Goal: Information Seeking & Learning: Compare options

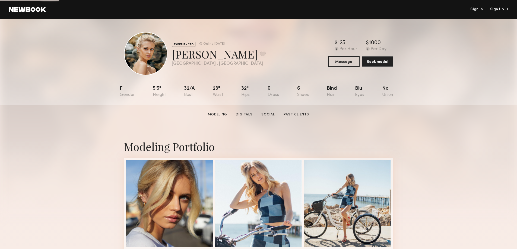
click at [477, 10] on link "Sign In" at bounding box center [476, 10] width 12 height 4
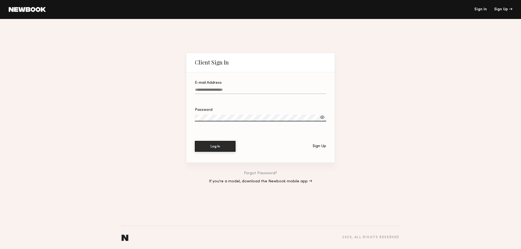
click at [237, 85] on label "E-mail Address" at bounding box center [260, 90] width 131 height 18
click at [237, 88] on input "E-mail Address" at bounding box center [260, 91] width 131 height 6
click at [240, 90] on input "E-mail Address" at bounding box center [260, 91] width 131 height 6
click at [284, 89] on input "E-mail Address Required" at bounding box center [260, 91] width 131 height 6
paste input "**********"
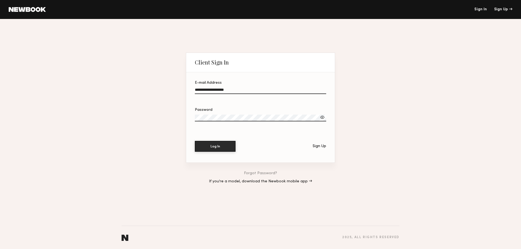
type input "**********"
click at [221, 147] on button "Log In" at bounding box center [215, 146] width 41 height 11
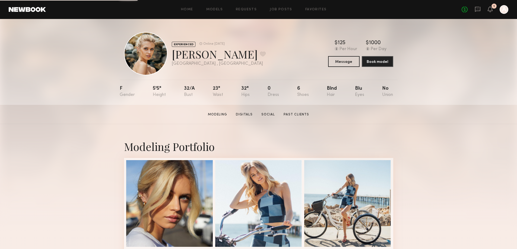
drag, startPoint x: 472, startPoint y: 136, endPoint x: 477, endPoint y: 125, distance: 12.1
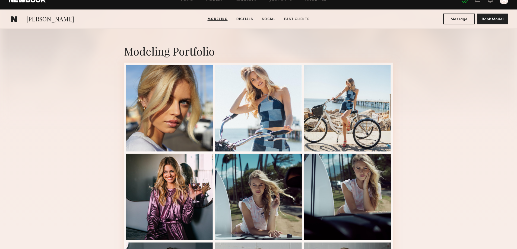
scroll to position [27, 0]
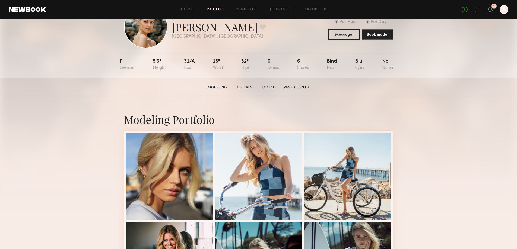
click at [218, 9] on link "Models" at bounding box center [214, 10] width 17 height 4
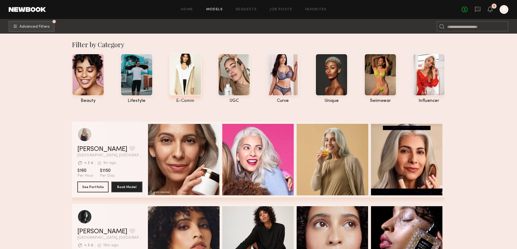
click at [189, 81] on div at bounding box center [185, 74] width 32 height 42
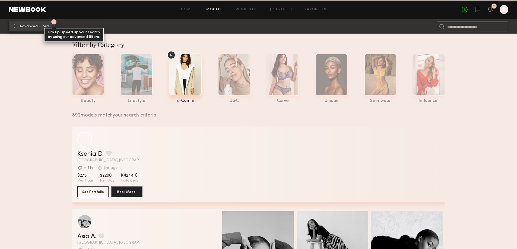
click at [41, 26] on span "Advanced Filters" at bounding box center [35, 27] width 30 height 4
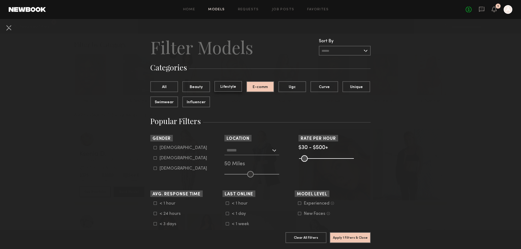
click at [229, 86] on button "Lifestyle" at bounding box center [228, 86] width 28 height 11
click at [256, 87] on button "E-comm" at bounding box center [260, 86] width 28 height 11
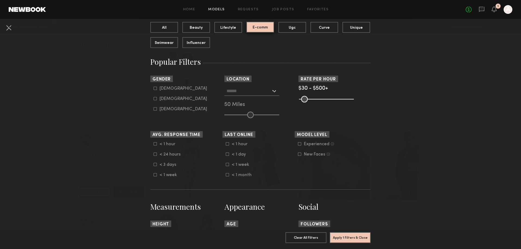
scroll to position [59, 0]
click at [254, 93] on input "text" at bounding box center [249, 91] width 44 height 9
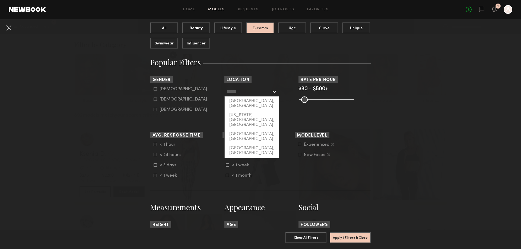
click at [253, 100] on div "[GEOGRAPHIC_DATA], [GEOGRAPHIC_DATA]" at bounding box center [252, 104] width 54 height 14
type input "**********"
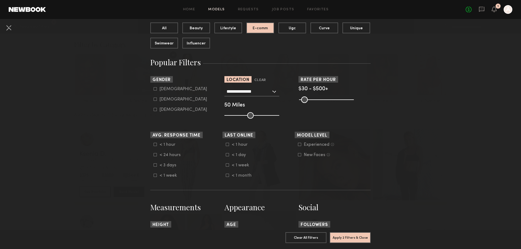
click at [160, 99] on div "Female" at bounding box center [183, 99] width 47 height 3
type input "**"
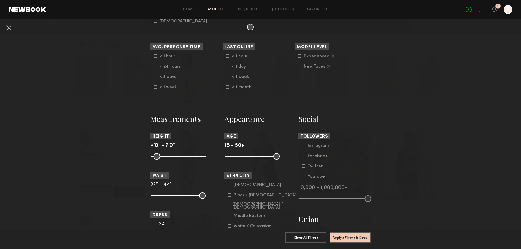
scroll to position [148, 0]
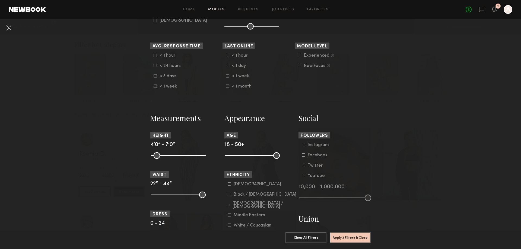
click at [299, 55] on icon at bounding box center [299, 55] width 3 height 3
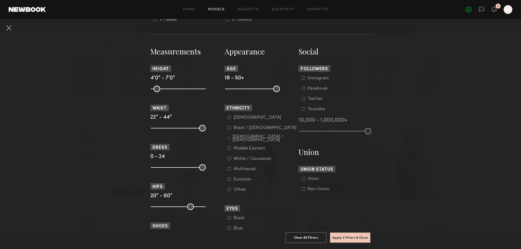
scroll to position [219, 0]
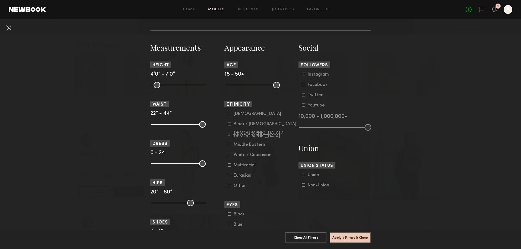
click at [258, 85] on common-range-minmax at bounding box center [251, 84] width 55 height 7
click at [258, 86] on common-range-minmax at bounding box center [251, 84] width 55 height 7
type input "**"
click at [386, 95] on nb-browse-filters "**********" at bounding box center [260, 97] width 521 height 595
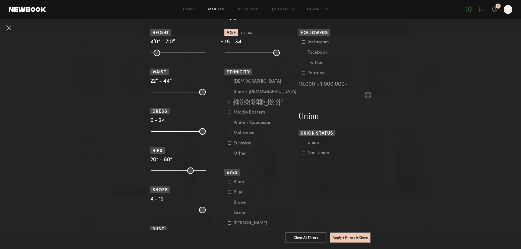
scroll to position [257, 0]
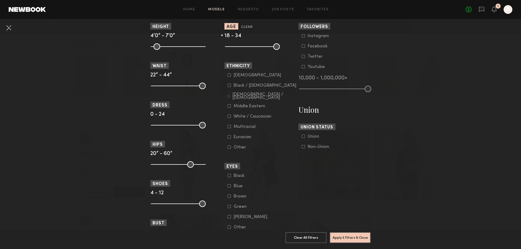
click at [228, 117] on icon at bounding box center [229, 116] width 3 height 3
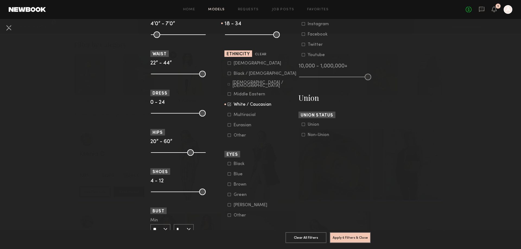
click at [228, 114] on icon at bounding box center [229, 114] width 3 height 3
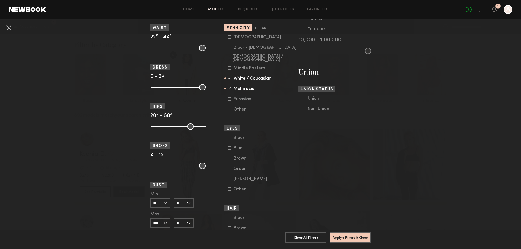
scroll to position [295, 0]
click at [175, 87] on common-range-minmax at bounding box center [177, 87] width 55 height 7
type input "*"
click at [106, 161] on nb-browse-filters "**********" at bounding box center [260, 21] width 521 height 595
type input "**"
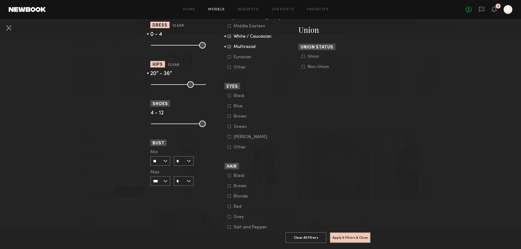
scroll to position [339, 0]
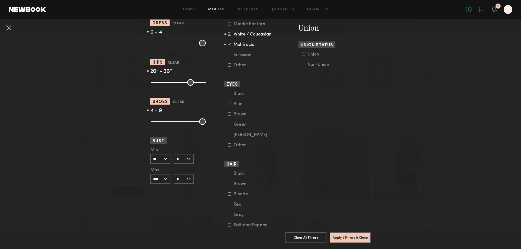
type input "*"
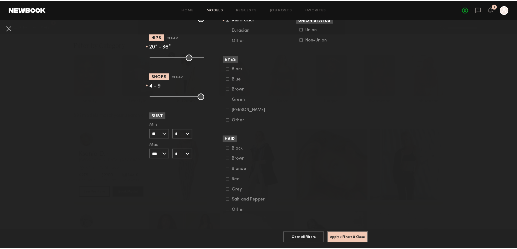
scroll to position [369, 0]
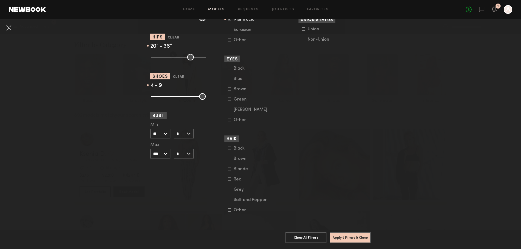
click at [228, 198] on icon at bounding box center [229, 199] width 3 height 3
click at [228, 198] on icon at bounding box center [230, 200] width 4 height 4
click at [228, 167] on icon at bounding box center [229, 168] width 3 height 3
click at [228, 157] on icon at bounding box center [229, 158] width 3 height 3
click at [363, 232] on button "Apply 10 Filters & Close" at bounding box center [350, 237] width 41 height 11
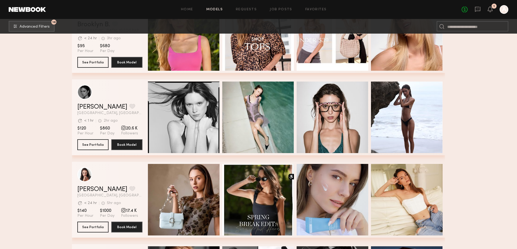
scroll to position [2707, 0]
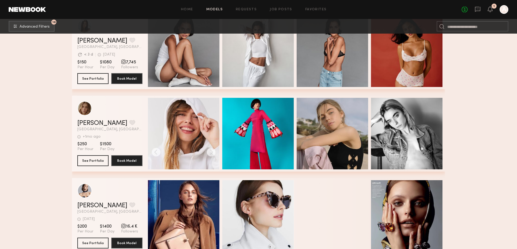
scroll to position [5573, 0]
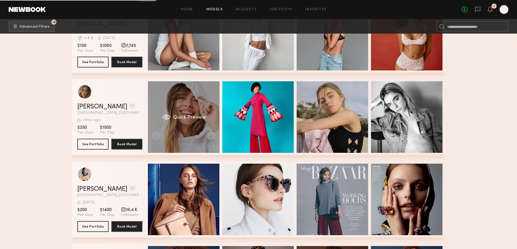
click at [213, 139] on div "Quick Preview" at bounding box center [184, 117] width 72 height 72
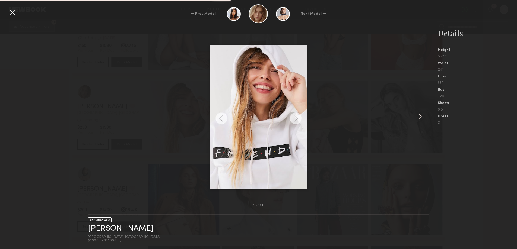
click at [423, 116] on common-icon at bounding box center [420, 117] width 9 height 9
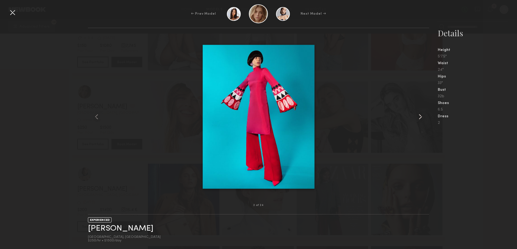
click at [423, 116] on common-icon at bounding box center [420, 117] width 9 height 9
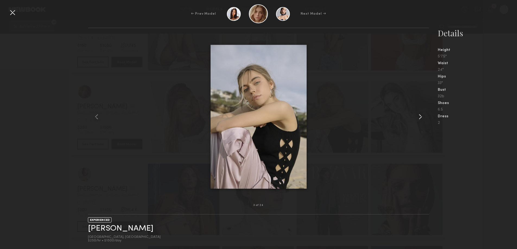
click at [423, 115] on common-icon at bounding box center [420, 117] width 9 height 9
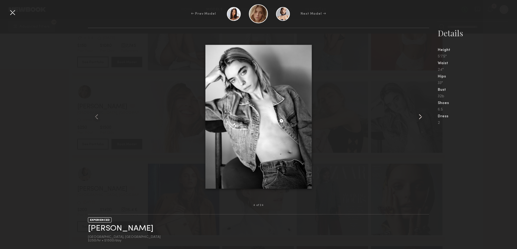
click at [423, 115] on common-icon at bounding box center [420, 117] width 9 height 9
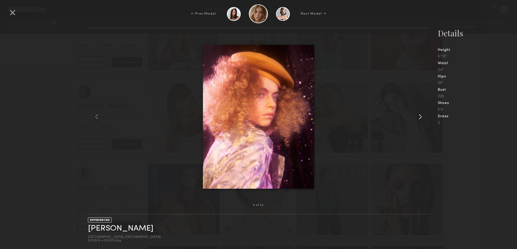
click at [423, 115] on common-icon at bounding box center [420, 117] width 9 height 9
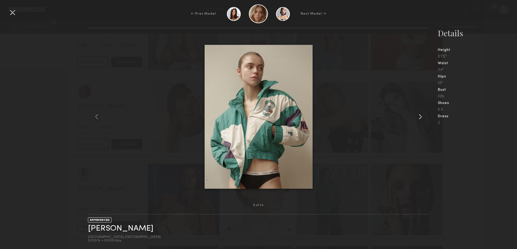
click at [422, 116] on common-icon at bounding box center [420, 117] width 9 height 9
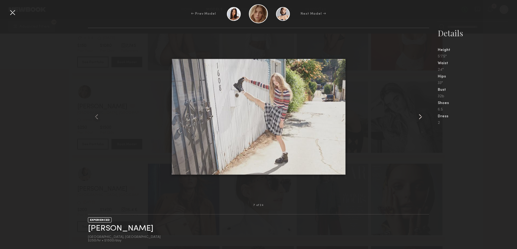
click at [422, 116] on common-icon at bounding box center [420, 117] width 9 height 9
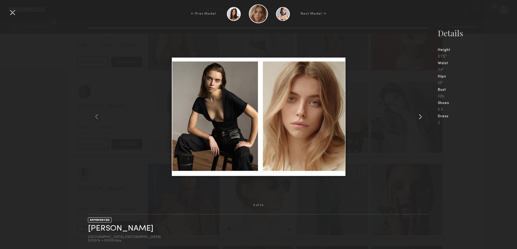
click at [422, 116] on common-icon at bounding box center [420, 117] width 9 height 9
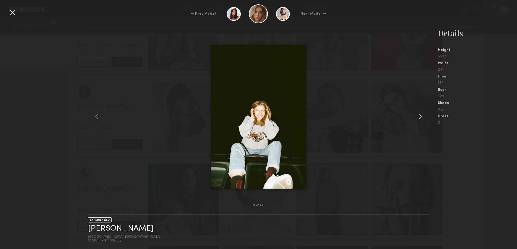
click at [421, 116] on common-icon at bounding box center [420, 117] width 9 height 9
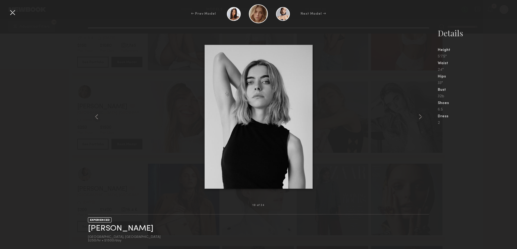
click at [12, 16] on div at bounding box center [12, 12] width 9 height 9
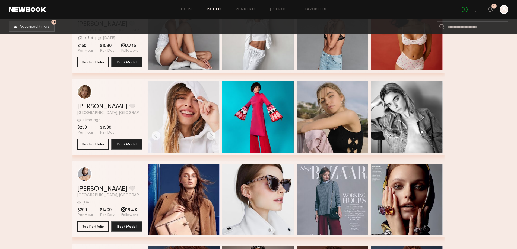
scroll to position [5682, 0]
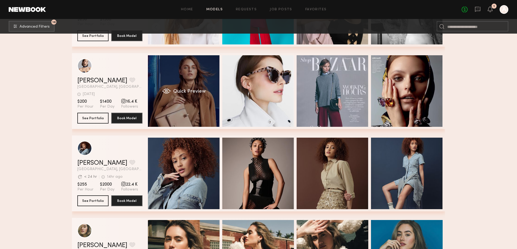
click at [204, 91] on span "Quick Preview" at bounding box center [189, 91] width 33 height 5
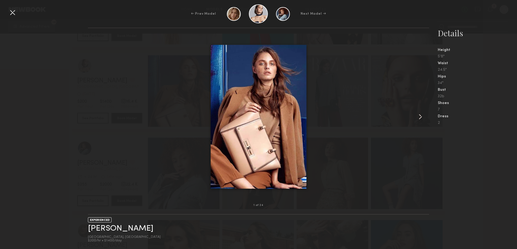
click at [418, 118] on common-icon at bounding box center [420, 117] width 9 height 9
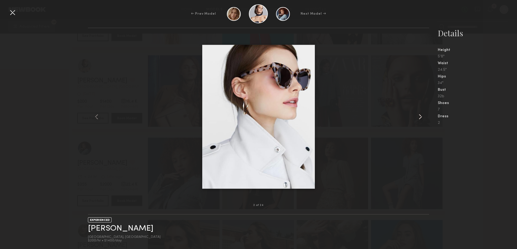
click at [418, 118] on common-icon at bounding box center [420, 117] width 9 height 9
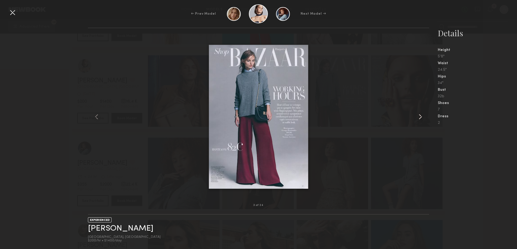
click at [418, 117] on common-icon at bounding box center [420, 117] width 9 height 9
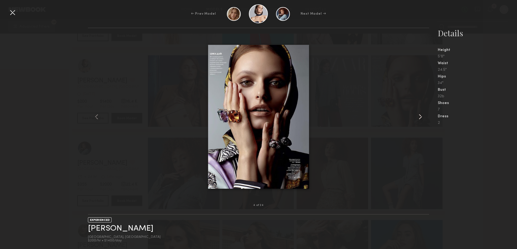
click at [418, 117] on common-icon at bounding box center [420, 117] width 9 height 9
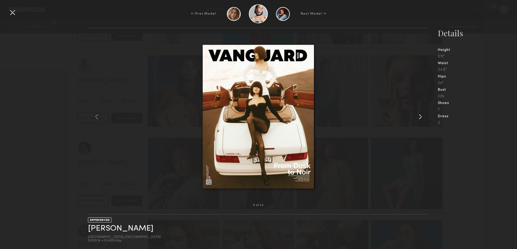
click at [418, 117] on common-icon at bounding box center [420, 117] width 9 height 9
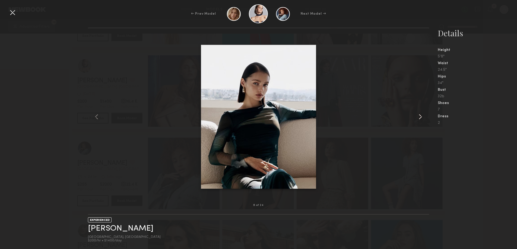
click at [418, 117] on common-icon at bounding box center [420, 117] width 9 height 9
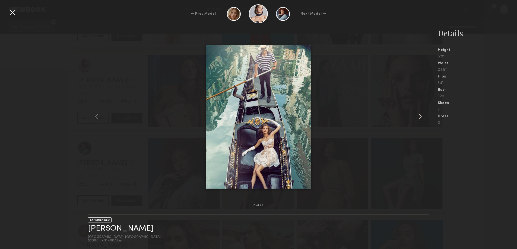
click at [418, 117] on common-icon at bounding box center [420, 117] width 9 height 9
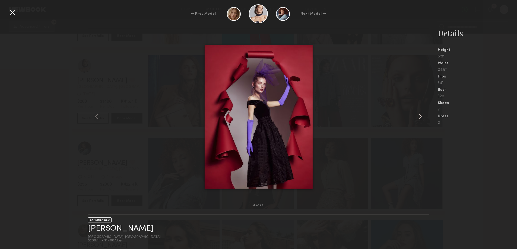
click at [418, 117] on common-icon at bounding box center [420, 117] width 9 height 9
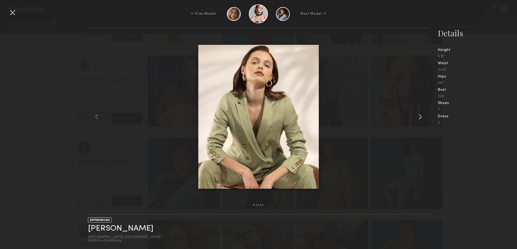
click at [418, 117] on common-icon at bounding box center [420, 117] width 9 height 9
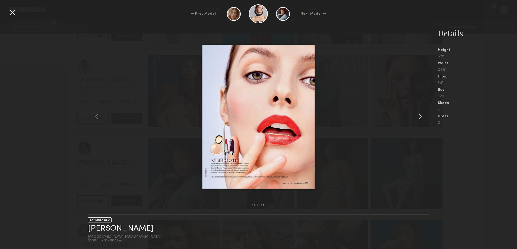
click at [418, 117] on common-icon at bounding box center [420, 117] width 9 height 9
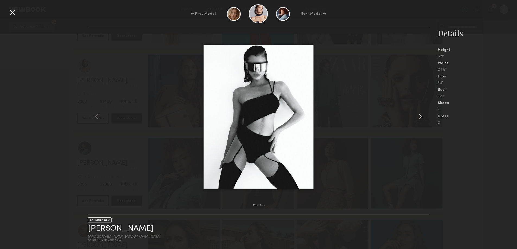
click at [418, 117] on common-icon at bounding box center [420, 117] width 9 height 9
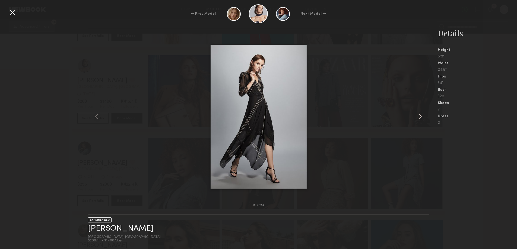
click at [418, 117] on common-icon at bounding box center [420, 117] width 9 height 9
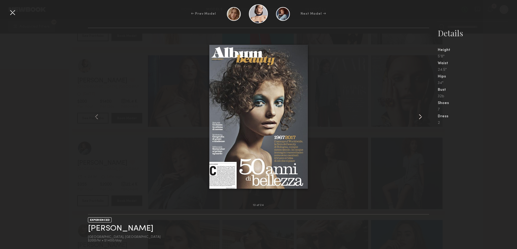
click at [418, 117] on common-icon at bounding box center [420, 117] width 9 height 9
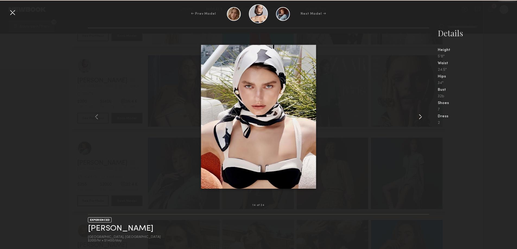
click at [418, 117] on common-icon at bounding box center [420, 117] width 9 height 9
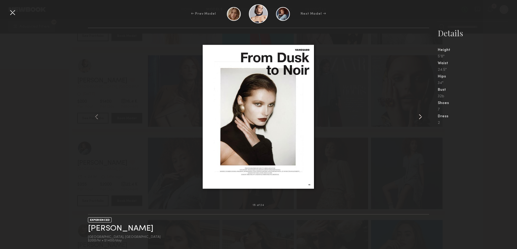
click at [418, 117] on common-icon at bounding box center [420, 117] width 9 height 9
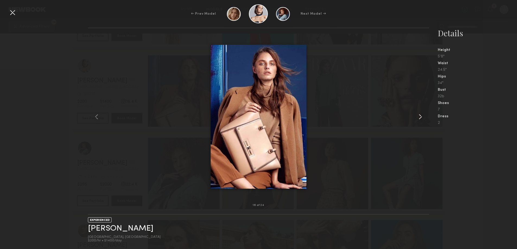
click at [418, 117] on common-icon at bounding box center [420, 117] width 9 height 9
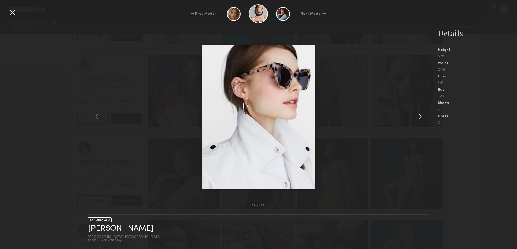
click at [418, 117] on common-icon at bounding box center [420, 117] width 9 height 9
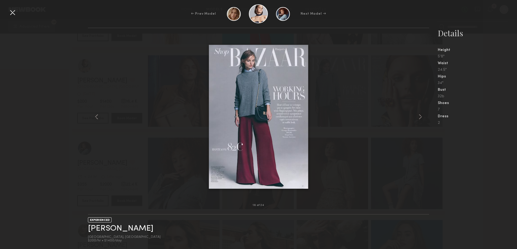
click at [12, 14] on div at bounding box center [12, 12] width 9 height 9
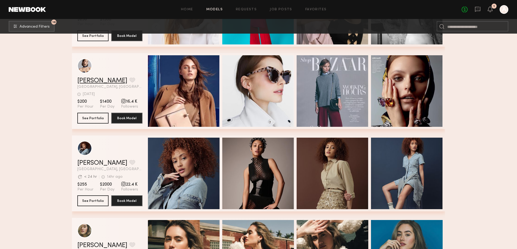
drag, startPoint x: 93, startPoint y: 84, endPoint x: 99, endPoint y: 79, distance: 7.2
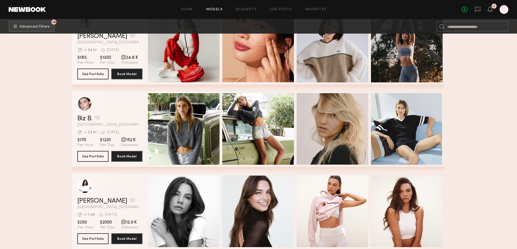
scroll to position [6496, 0]
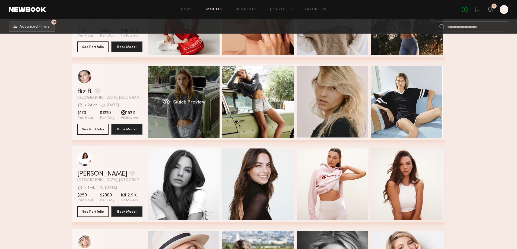
click at [195, 93] on div "Quick Preview" at bounding box center [184, 102] width 72 height 72
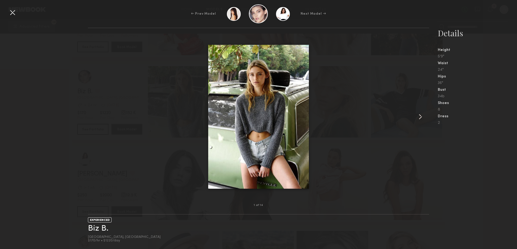
click at [422, 114] on common-icon at bounding box center [420, 117] width 9 height 9
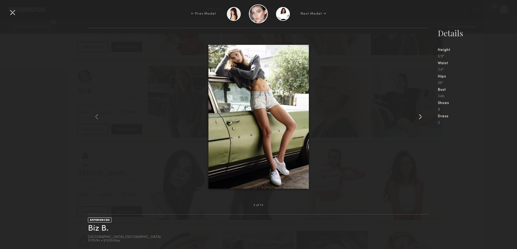
click at [422, 114] on common-icon at bounding box center [420, 117] width 9 height 9
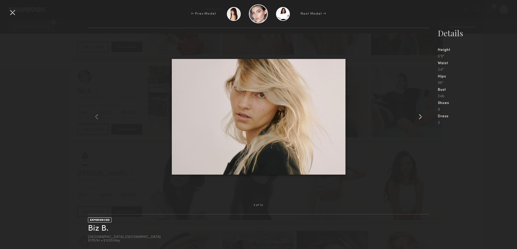
click at [421, 114] on common-icon at bounding box center [420, 117] width 9 height 9
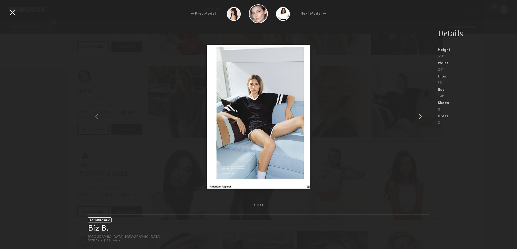
click at [420, 114] on common-icon at bounding box center [420, 117] width 9 height 9
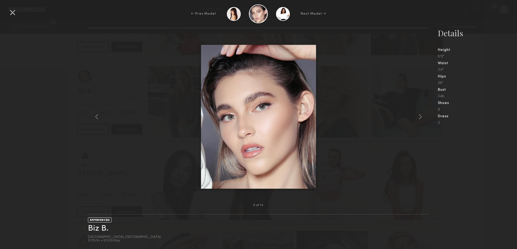
click at [15, 13] on div at bounding box center [12, 12] width 9 height 9
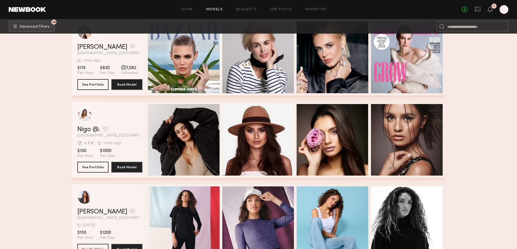
scroll to position [7255, 0]
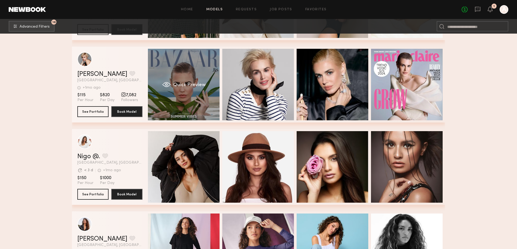
click at [192, 88] on span "Quick Preview" at bounding box center [189, 85] width 33 height 5
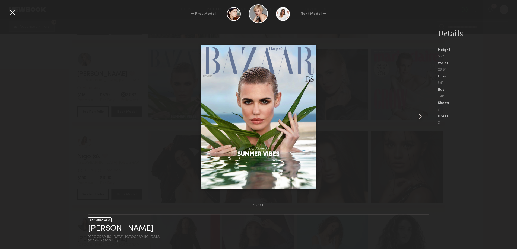
click at [418, 116] on common-icon at bounding box center [420, 117] width 9 height 9
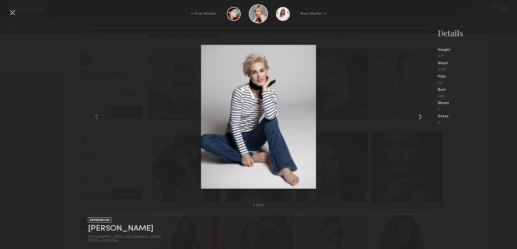
click at [419, 116] on common-icon at bounding box center [420, 117] width 9 height 9
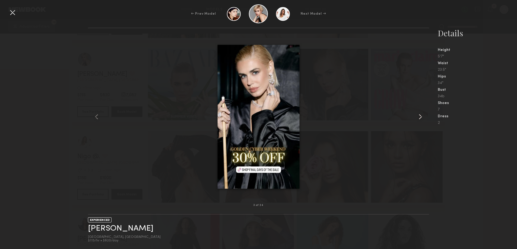
click at [419, 116] on common-icon at bounding box center [420, 117] width 9 height 9
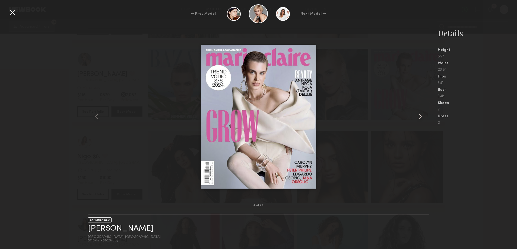
click at [419, 116] on common-icon at bounding box center [420, 117] width 9 height 9
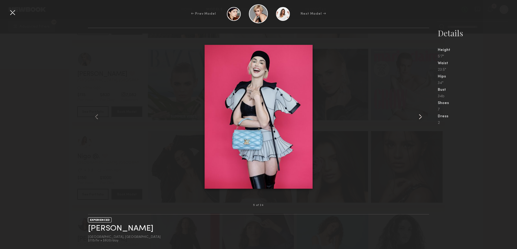
click at [419, 116] on common-icon at bounding box center [420, 117] width 9 height 9
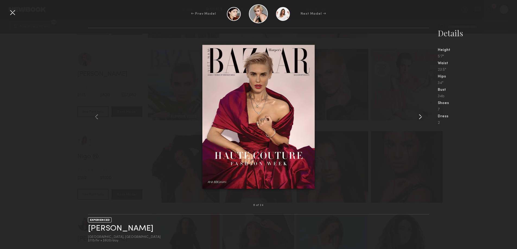
click at [419, 116] on common-icon at bounding box center [420, 117] width 9 height 9
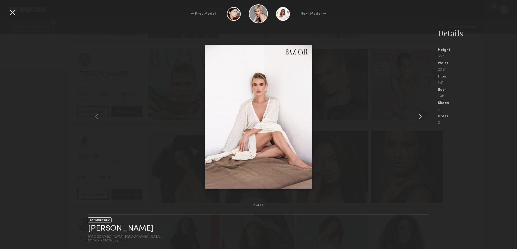
click at [419, 116] on common-icon at bounding box center [420, 117] width 9 height 9
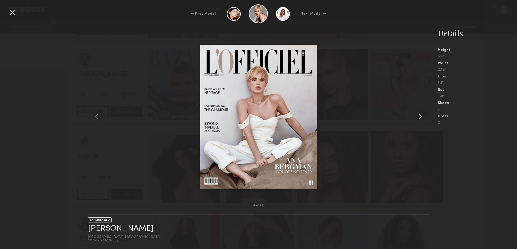
click at [419, 116] on common-icon at bounding box center [420, 117] width 9 height 9
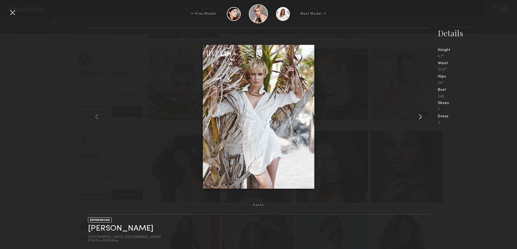
click at [419, 116] on common-icon at bounding box center [420, 117] width 9 height 9
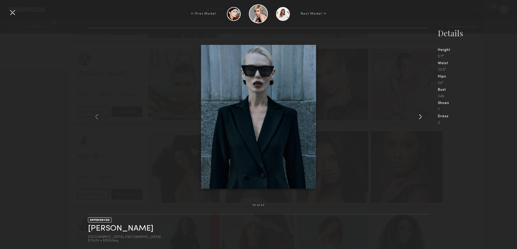
click at [419, 116] on common-icon at bounding box center [420, 117] width 9 height 9
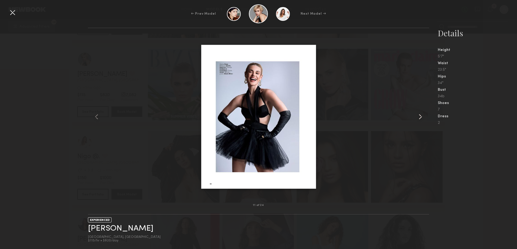
click at [419, 116] on common-icon at bounding box center [420, 117] width 9 height 9
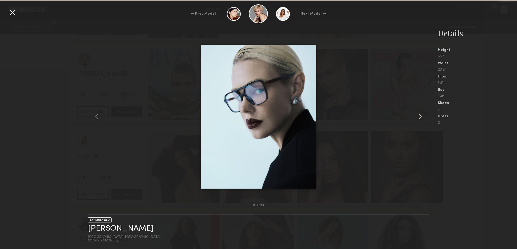
click at [419, 116] on common-icon at bounding box center [420, 117] width 9 height 9
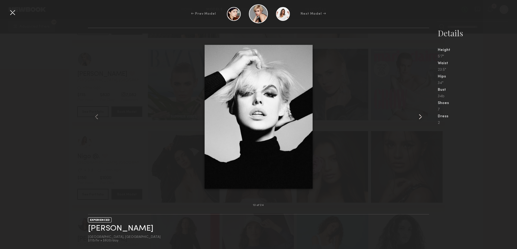
click at [419, 116] on common-icon at bounding box center [420, 117] width 9 height 9
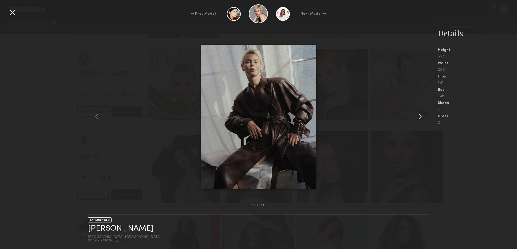
click at [419, 116] on common-icon at bounding box center [420, 117] width 9 height 9
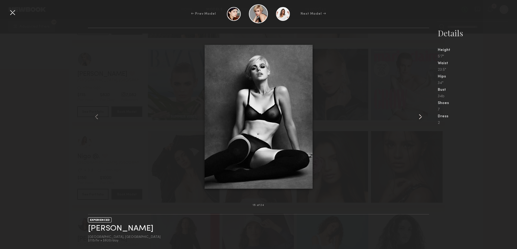
click at [419, 116] on common-icon at bounding box center [420, 117] width 9 height 9
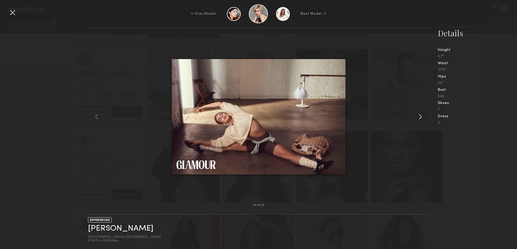
click at [419, 116] on common-icon at bounding box center [420, 117] width 9 height 9
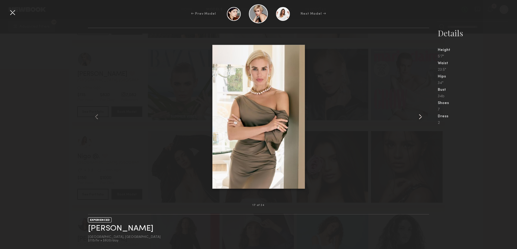
click at [419, 116] on common-icon at bounding box center [420, 117] width 9 height 9
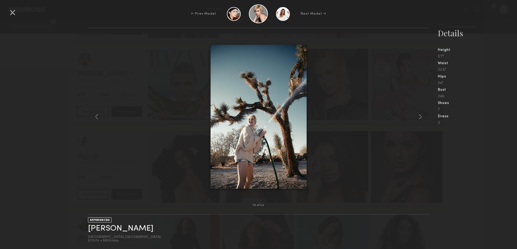
click at [12, 13] on div at bounding box center [12, 12] width 9 height 9
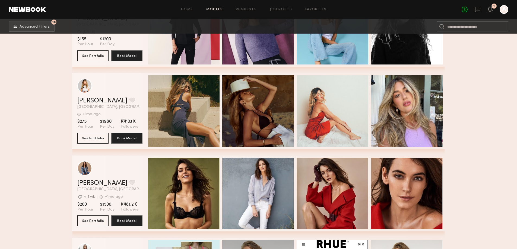
scroll to position [7499, 0]
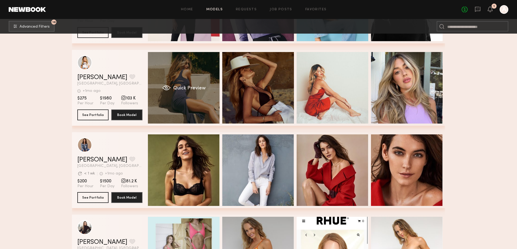
click at [192, 103] on div "Quick Preview" at bounding box center [184, 88] width 72 height 72
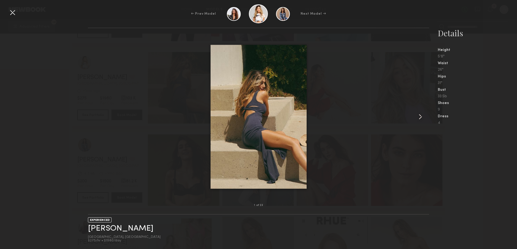
click at [421, 114] on common-icon at bounding box center [420, 117] width 9 height 9
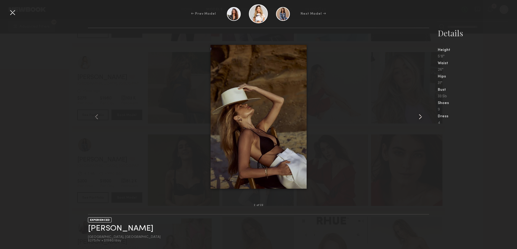
click at [421, 114] on common-icon at bounding box center [420, 117] width 9 height 9
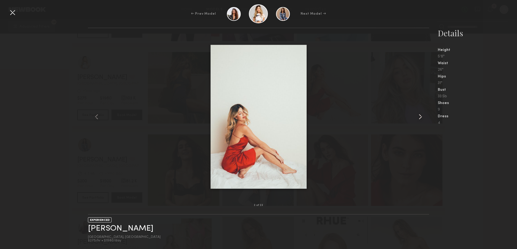
click at [421, 114] on common-icon at bounding box center [420, 117] width 9 height 9
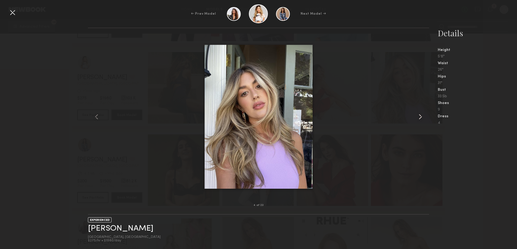
click at [421, 114] on common-icon at bounding box center [420, 117] width 9 height 9
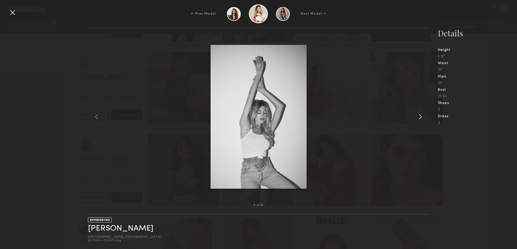
click at [419, 114] on common-icon at bounding box center [420, 117] width 9 height 9
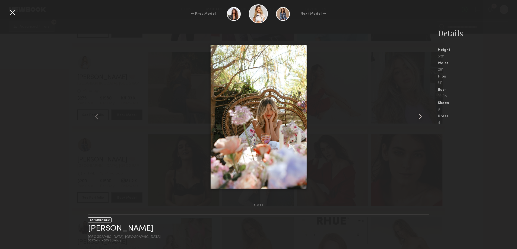
click at [419, 114] on common-icon at bounding box center [420, 117] width 9 height 9
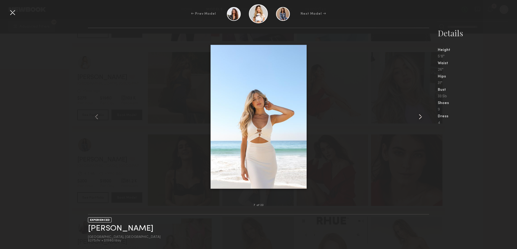
click at [419, 114] on common-icon at bounding box center [420, 117] width 9 height 9
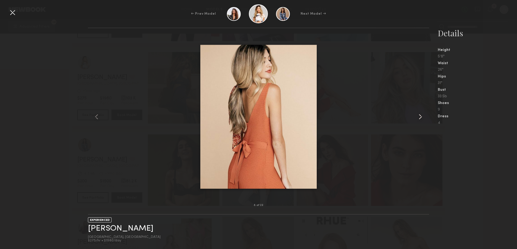
click at [419, 114] on common-icon at bounding box center [420, 117] width 9 height 9
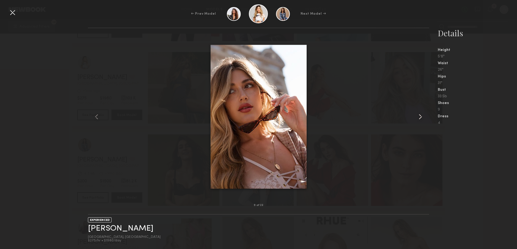
click at [419, 114] on common-icon at bounding box center [420, 117] width 9 height 9
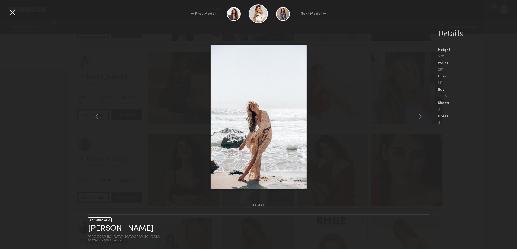
click at [13, 15] on div at bounding box center [12, 12] width 9 height 9
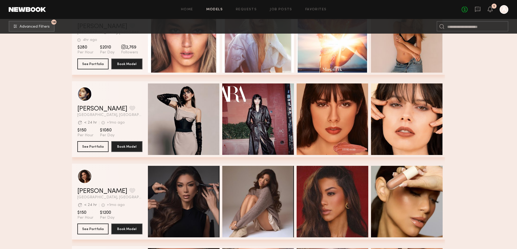
scroll to position [7879, 0]
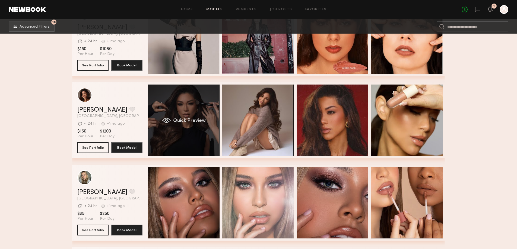
click at [190, 123] on span "Quick Preview" at bounding box center [189, 121] width 33 height 5
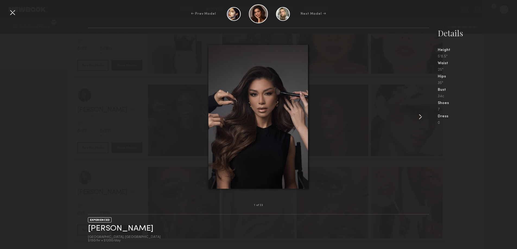
click at [423, 115] on common-icon at bounding box center [420, 117] width 9 height 9
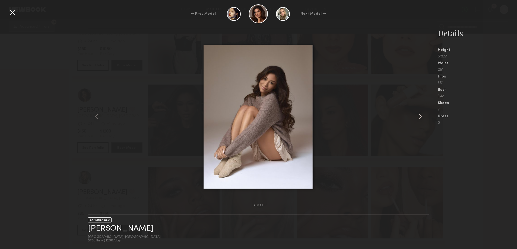
click at [423, 115] on common-icon at bounding box center [420, 117] width 9 height 9
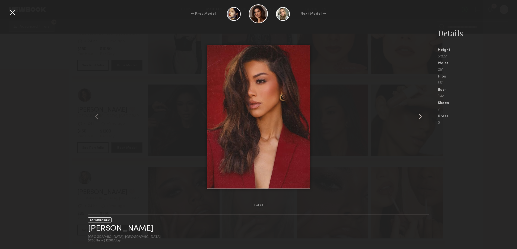
click at [423, 115] on common-icon at bounding box center [420, 117] width 9 height 9
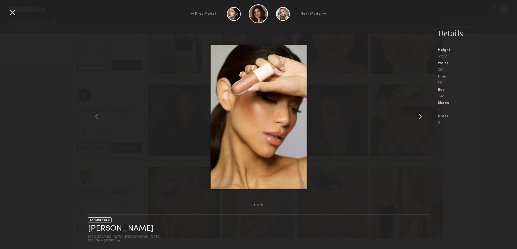
click at [423, 115] on common-icon at bounding box center [420, 117] width 9 height 9
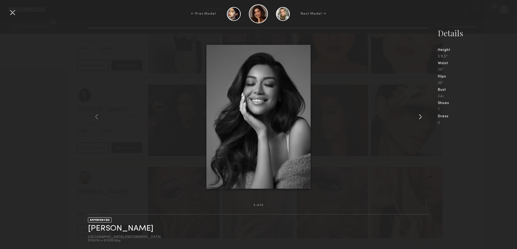
click at [423, 115] on common-icon at bounding box center [420, 117] width 9 height 9
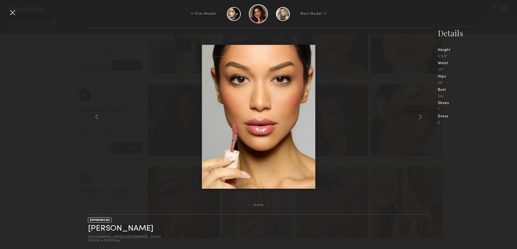
click at [9, 12] on div at bounding box center [12, 12] width 9 height 9
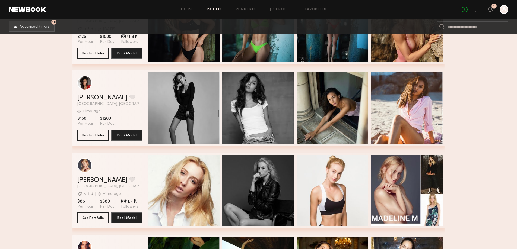
scroll to position [8232, 0]
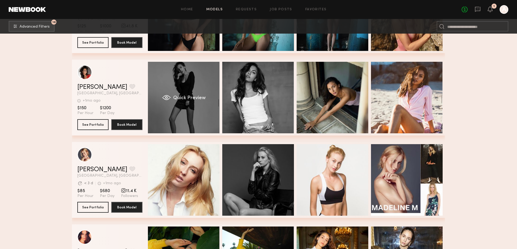
click at [175, 93] on div "Quick Preview" at bounding box center [184, 98] width 72 height 72
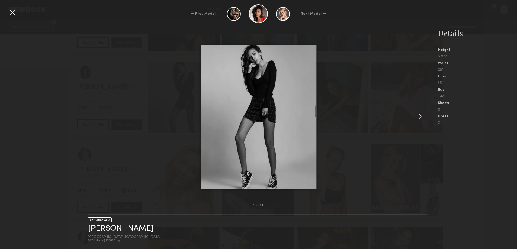
click at [416, 117] on common-icon at bounding box center [420, 117] width 9 height 9
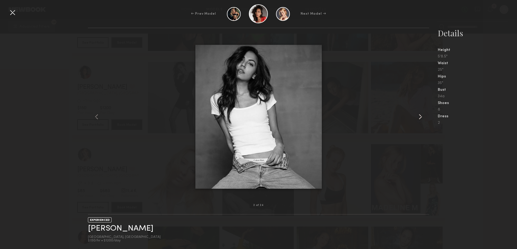
click at [416, 117] on common-icon at bounding box center [420, 117] width 9 height 9
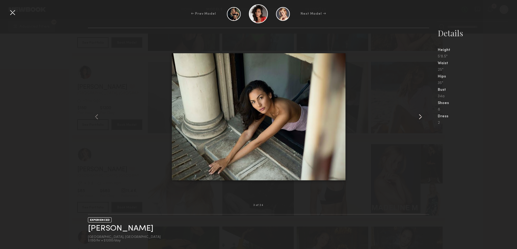
click at [416, 116] on common-icon at bounding box center [420, 117] width 9 height 9
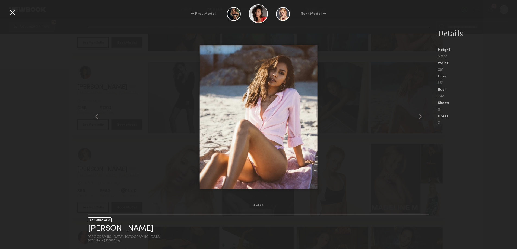
click at [18, 13] on div "← Prev Model Next Model →" at bounding box center [258, 13] width 517 height 19
click at [14, 13] on div at bounding box center [12, 12] width 9 height 9
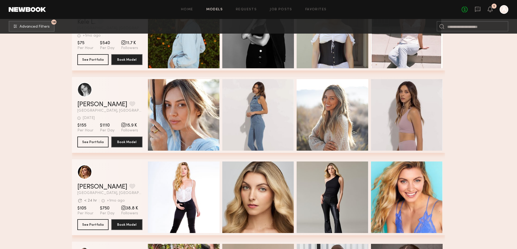
scroll to position [8765, 0]
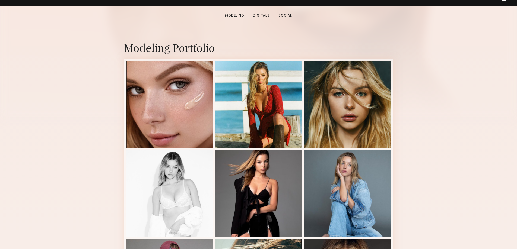
scroll to position [163, 0]
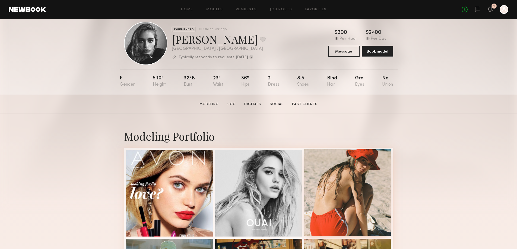
scroll to position [27, 0]
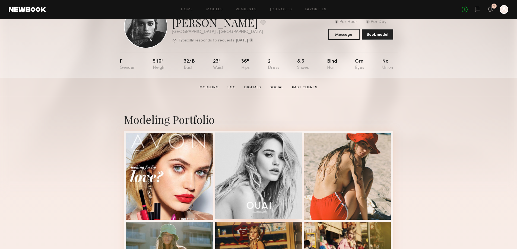
click at [277, 171] on div at bounding box center [258, 176] width 87 height 87
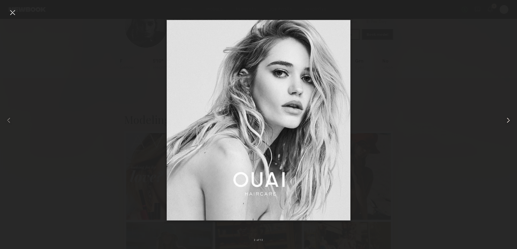
click at [504, 120] on common-icon at bounding box center [508, 120] width 9 height 9
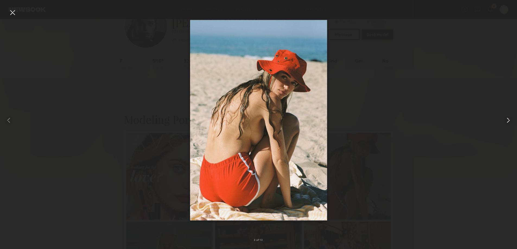
click at [504, 120] on common-icon at bounding box center [508, 120] width 9 height 9
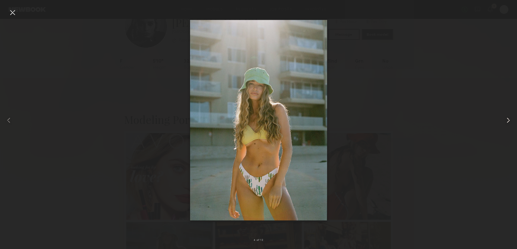
click at [504, 120] on common-icon at bounding box center [508, 120] width 9 height 9
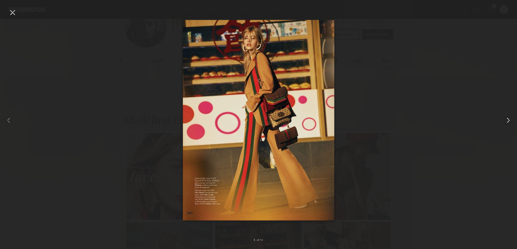
click at [504, 120] on common-icon at bounding box center [508, 120] width 9 height 9
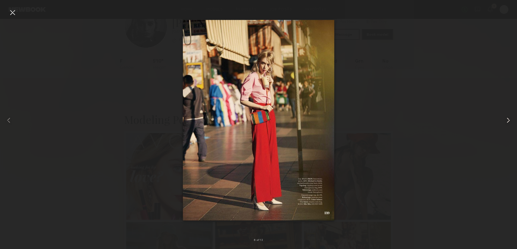
click at [504, 119] on common-icon at bounding box center [508, 120] width 9 height 9
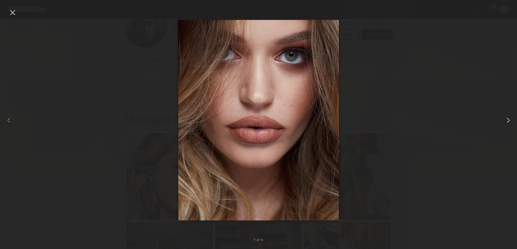
click at [504, 119] on common-icon at bounding box center [508, 120] width 9 height 9
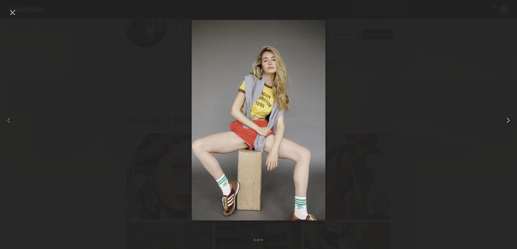
click at [504, 119] on common-icon at bounding box center [508, 120] width 9 height 9
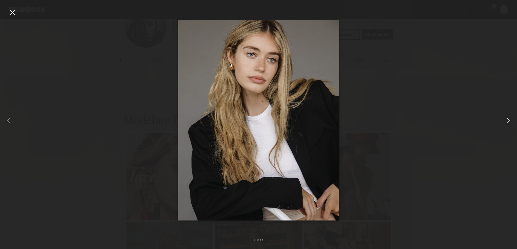
click at [504, 119] on common-icon at bounding box center [508, 120] width 9 height 9
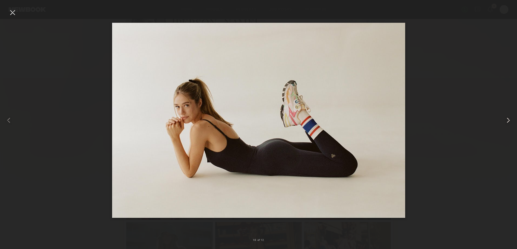
click at [504, 119] on common-icon at bounding box center [508, 120] width 9 height 9
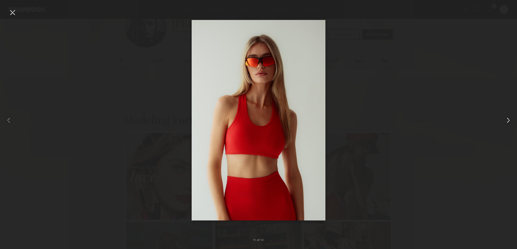
click at [504, 119] on common-icon at bounding box center [508, 120] width 9 height 9
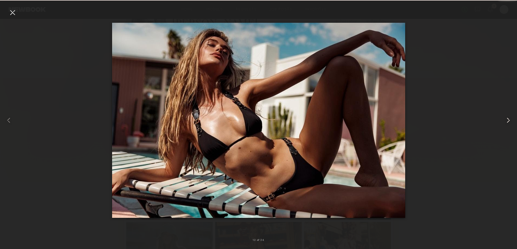
click at [504, 119] on common-icon at bounding box center [508, 120] width 9 height 9
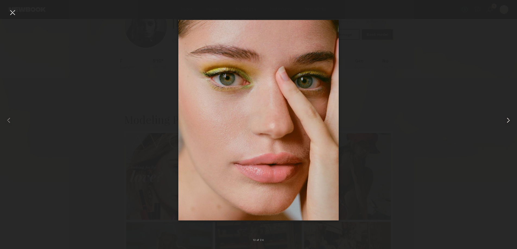
click at [504, 119] on common-icon at bounding box center [508, 120] width 9 height 9
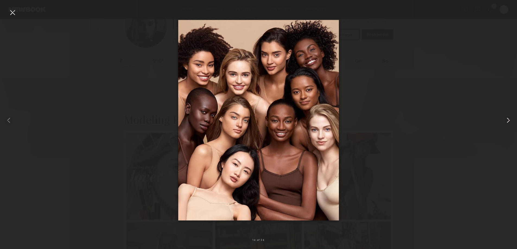
click at [504, 119] on common-icon at bounding box center [508, 120] width 9 height 9
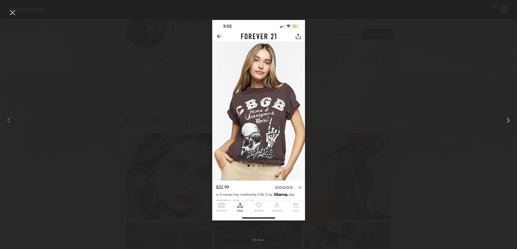
click at [502, 117] on div at bounding box center [506, 120] width 21 height 223
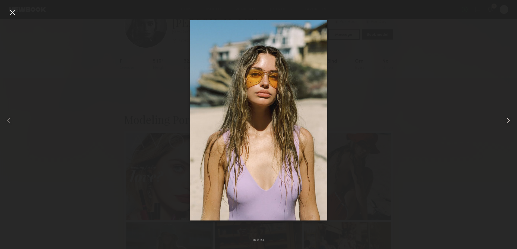
click at [506, 121] on common-icon at bounding box center [508, 120] width 9 height 9
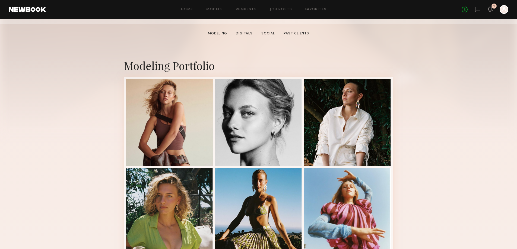
scroll to position [81, 0]
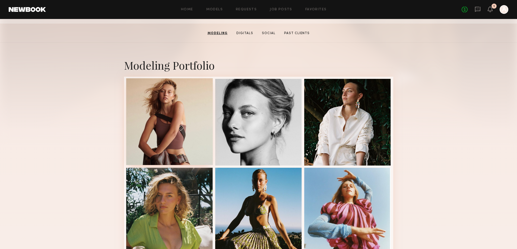
click at [190, 148] on div at bounding box center [169, 121] width 87 height 87
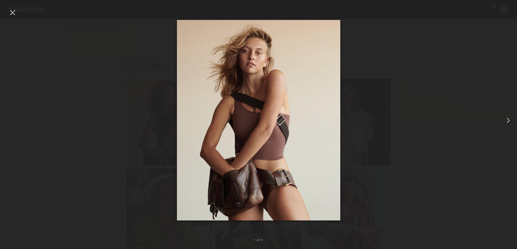
click at [507, 122] on common-icon at bounding box center [508, 120] width 9 height 9
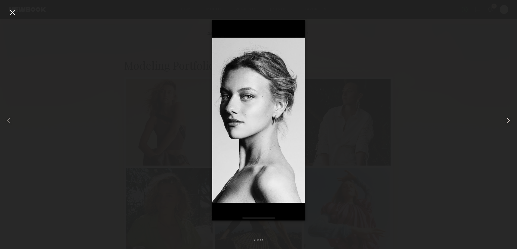
click at [505, 122] on common-icon at bounding box center [508, 120] width 9 height 9
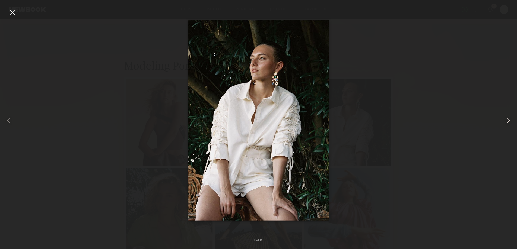
click at [502, 122] on div at bounding box center [506, 120] width 21 height 223
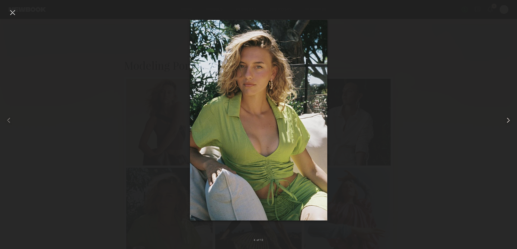
click at [502, 122] on div at bounding box center [506, 120] width 21 height 223
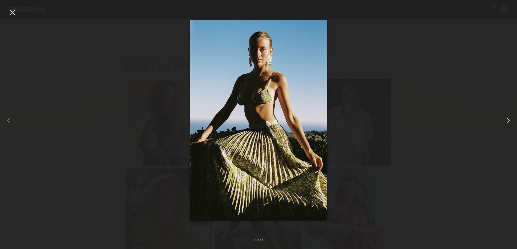
click at [502, 122] on div at bounding box center [506, 120] width 21 height 223
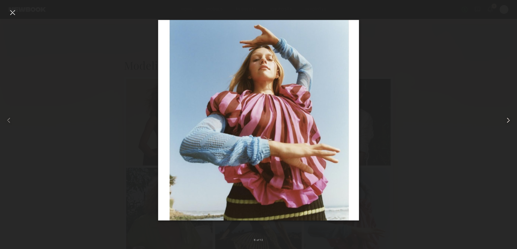
click at [501, 122] on div at bounding box center [506, 120] width 21 height 223
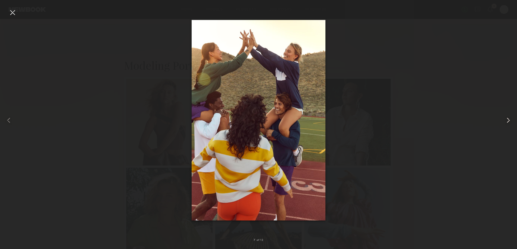
click at [500, 122] on div at bounding box center [506, 120] width 21 height 223
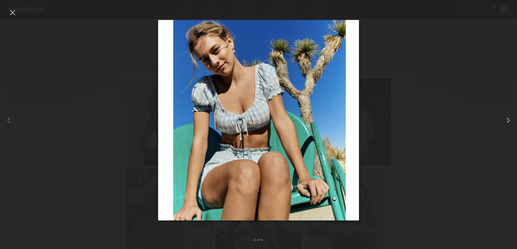
click at [500, 122] on div at bounding box center [506, 120] width 21 height 223
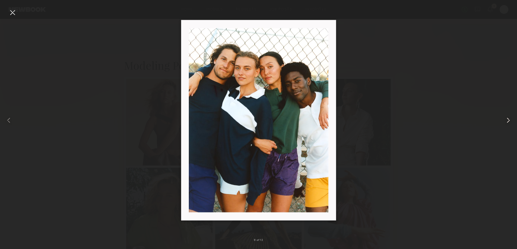
click at [498, 121] on div at bounding box center [506, 120] width 21 height 223
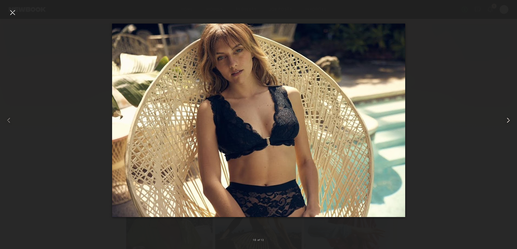
click at [496, 121] on div at bounding box center [506, 120] width 21 height 223
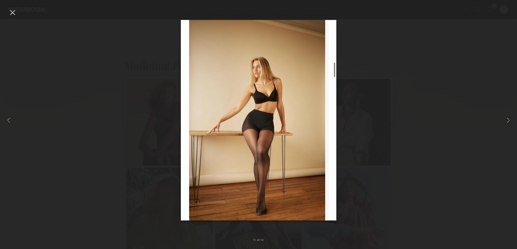
click at [493, 122] on div at bounding box center [258, 120] width 517 height 223
click at [505, 118] on common-icon at bounding box center [508, 120] width 9 height 9
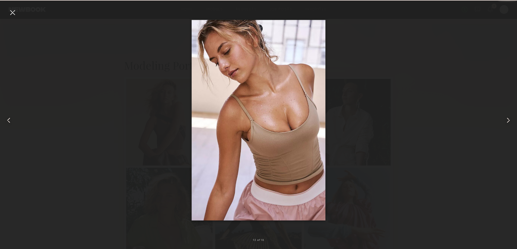
click at [505, 118] on common-icon at bounding box center [508, 120] width 9 height 9
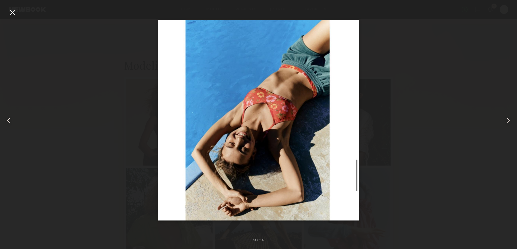
click at [504, 119] on common-icon at bounding box center [508, 120] width 9 height 9
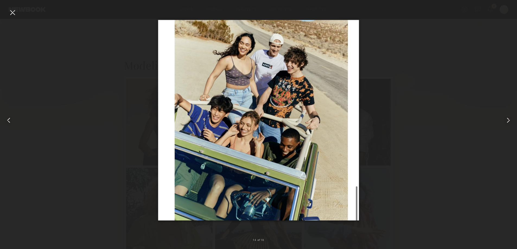
click at [504, 119] on common-icon at bounding box center [508, 120] width 9 height 9
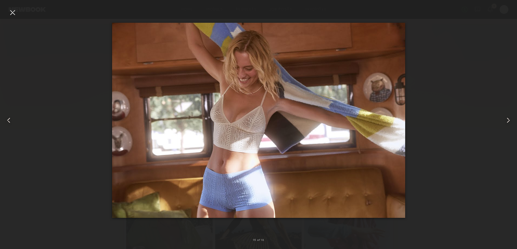
click at [504, 119] on common-icon at bounding box center [508, 120] width 9 height 9
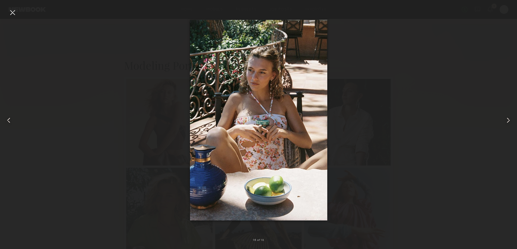
click at [504, 119] on common-icon at bounding box center [508, 120] width 9 height 9
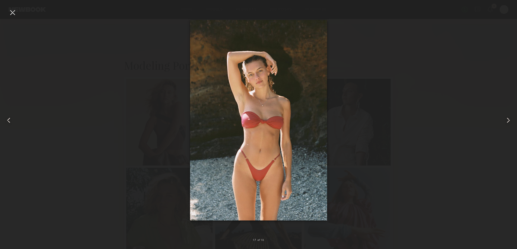
click at [504, 119] on common-icon at bounding box center [508, 120] width 9 height 9
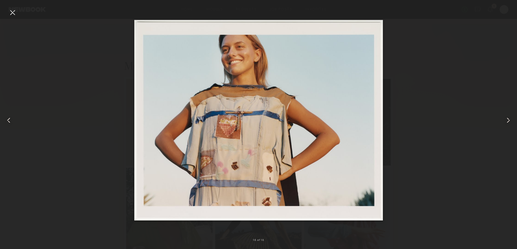
click at [504, 119] on common-icon at bounding box center [508, 120] width 9 height 9
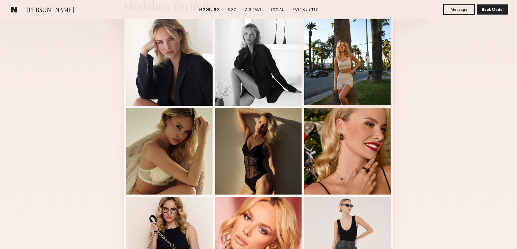
scroll to position [244, 0]
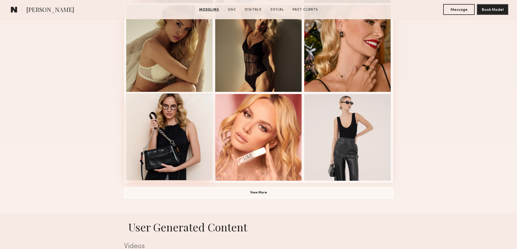
click at [192, 138] on div at bounding box center [169, 137] width 87 height 87
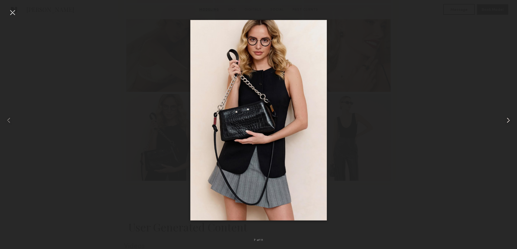
click at [510, 120] on common-icon at bounding box center [508, 120] width 9 height 9
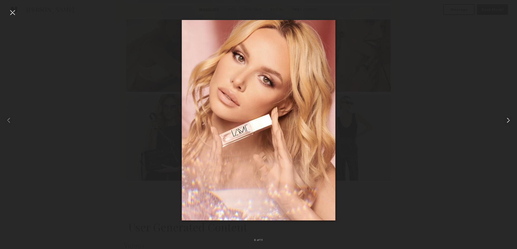
click at [509, 120] on common-icon at bounding box center [508, 120] width 9 height 9
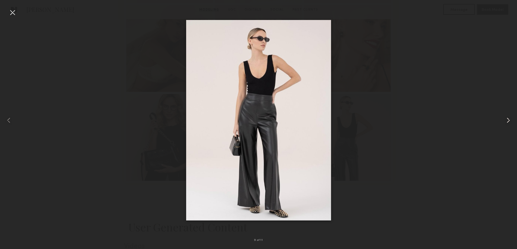
click at [509, 120] on common-icon at bounding box center [508, 120] width 9 height 9
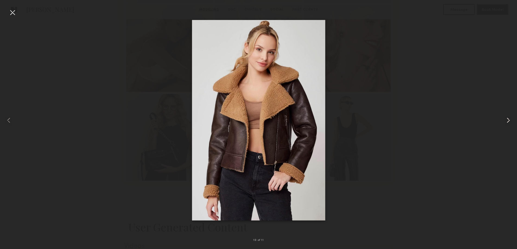
click at [509, 120] on common-icon at bounding box center [508, 120] width 9 height 9
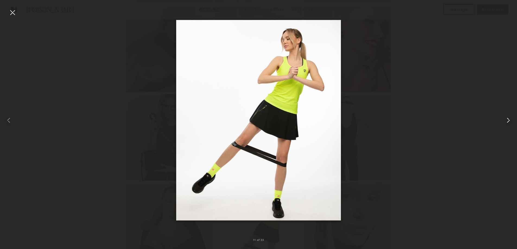
click at [509, 120] on common-icon at bounding box center [508, 120] width 9 height 9
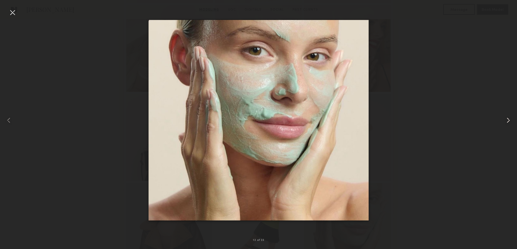
click at [509, 120] on common-icon at bounding box center [508, 120] width 9 height 9
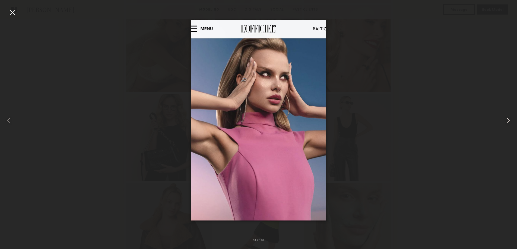
click at [509, 120] on common-icon at bounding box center [508, 120] width 9 height 9
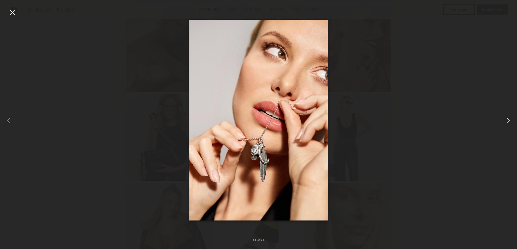
click at [509, 120] on common-icon at bounding box center [508, 120] width 9 height 9
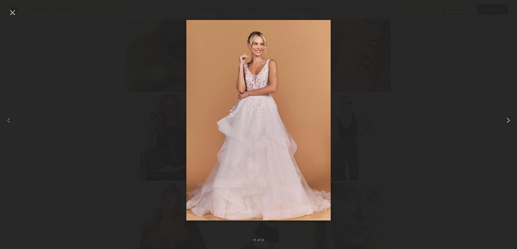
click at [509, 120] on common-icon at bounding box center [508, 120] width 9 height 9
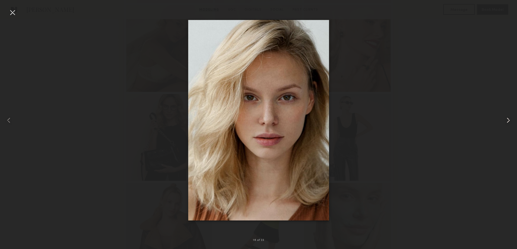
click at [507, 120] on common-icon at bounding box center [508, 120] width 9 height 9
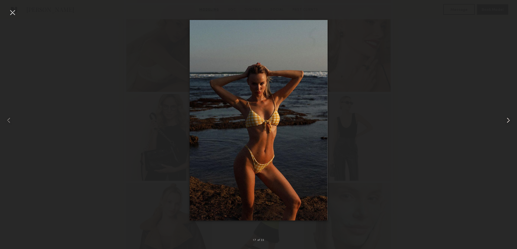
click at [507, 120] on common-icon at bounding box center [508, 120] width 9 height 9
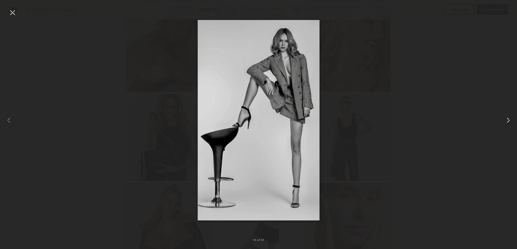
click at [507, 120] on common-icon at bounding box center [508, 120] width 9 height 9
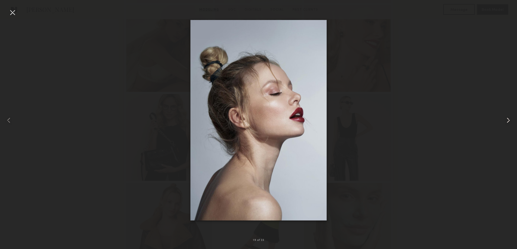
click at [506, 120] on common-icon at bounding box center [508, 120] width 9 height 9
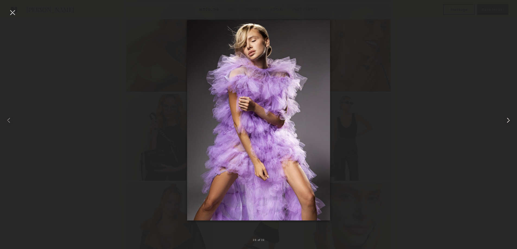
click at [506, 120] on common-icon at bounding box center [508, 120] width 9 height 9
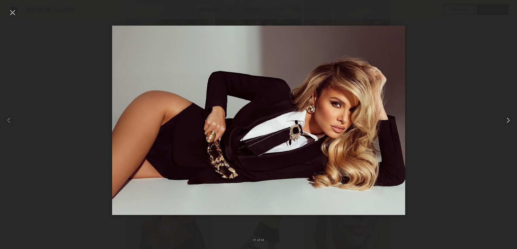
click at [506, 120] on common-icon at bounding box center [508, 120] width 9 height 9
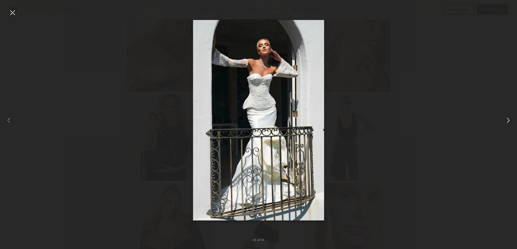
click at [506, 120] on common-icon at bounding box center [508, 120] width 9 height 9
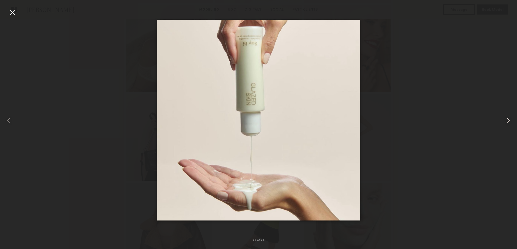
click at [506, 120] on common-icon at bounding box center [508, 120] width 9 height 9
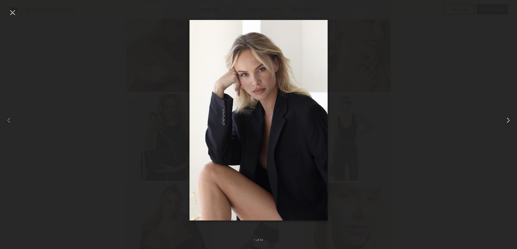
click at [506, 120] on common-icon at bounding box center [508, 120] width 9 height 9
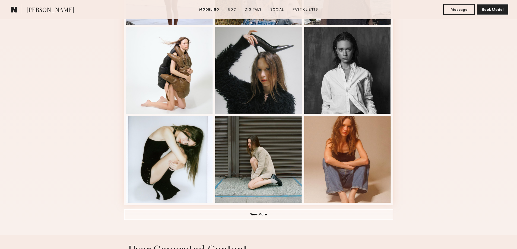
scroll to position [326, 0]
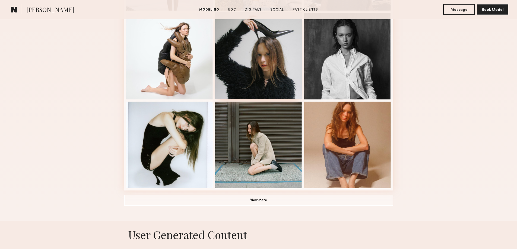
click at [276, 66] on div at bounding box center [258, 55] width 87 height 87
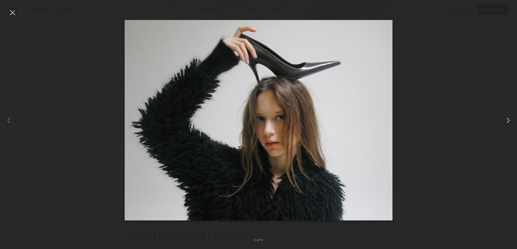
click at [508, 120] on common-icon at bounding box center [508, 120] width 9 height 9
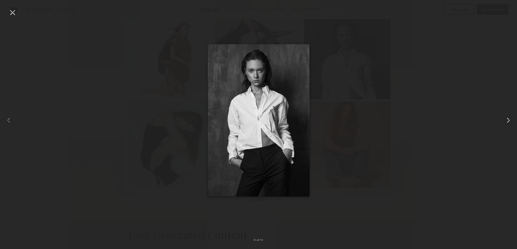
click at [508, 120] on common-icon at bounding box center [508, 120] width 9 height 9
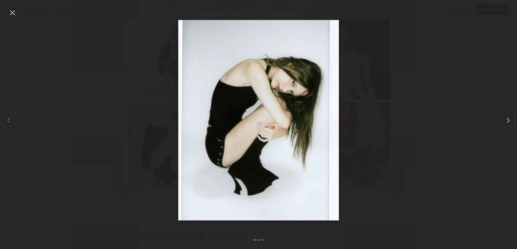
click at [508, 120] on common-icon at bounding box center [508, 120] width 9 height 9
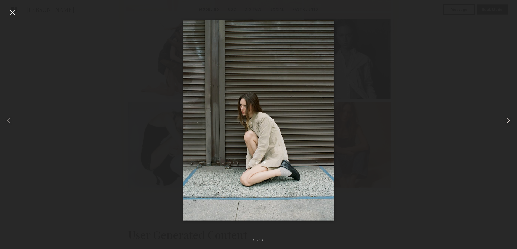
click at [508, 120] on common-icon at bounding box center [508, 120] width 9 height 9
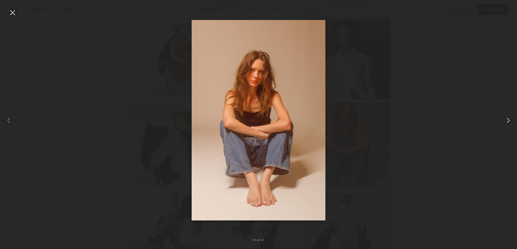
click at [508, 120] on common-icon at bounding box center [508, 120] width 9 height 9
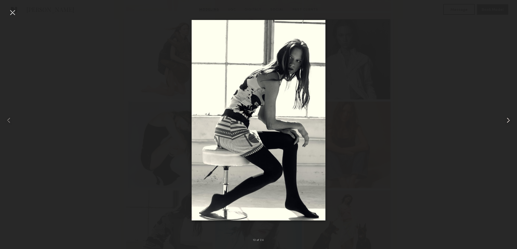
click at [508, 120] on common-icon at bounding box center [508, 120] width 9 height 9
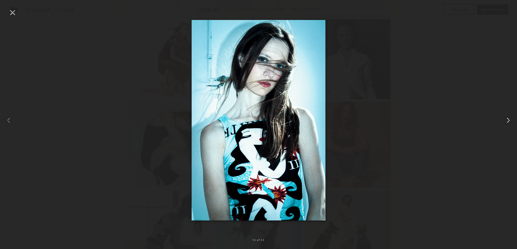
click at [508, 120] on common-icon at bounding box center [508, 120] width 9 height 9
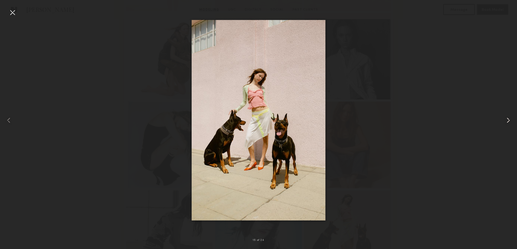
click at [508, 120] on common-icon at bounding box center [508, 120] width 9 height 9
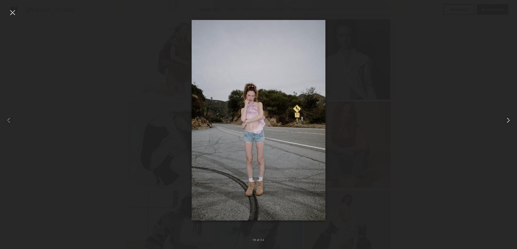
click at [508, 120] on common-icon at bounding box center [508, 120] width 9 height 9
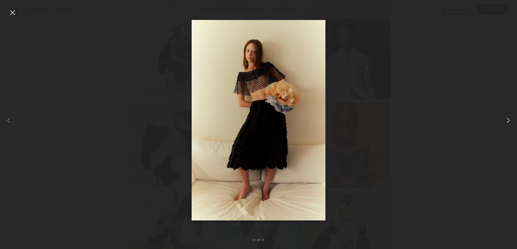
click at [508, 120] on common-icon at bounding box center [508, 120] width 9 height 9
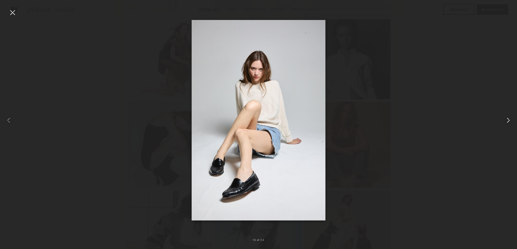
click at [508, 120] on common-icon at bounding box center [508, 120] width 9 height 9
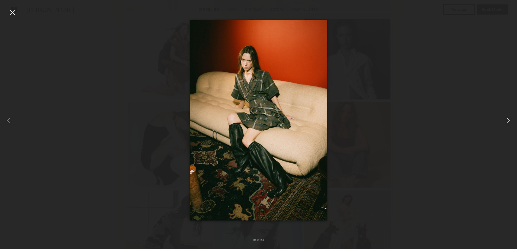
click at [508, 120] on common-icon at bounding box center [508, 120] width 9 height 9
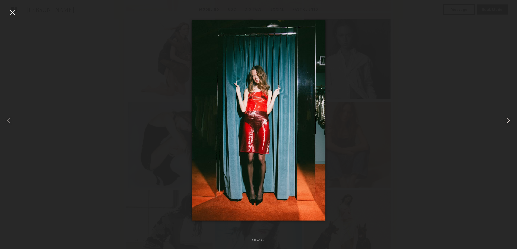
click at [508, 120] on common-icon at bounding box center [508, 120] width 9 height 9
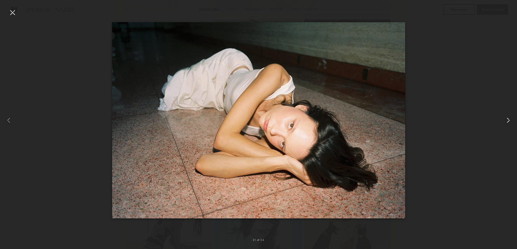
click at [508, 120] on common-icon at bounding box center [508, 120] width 9 height 9
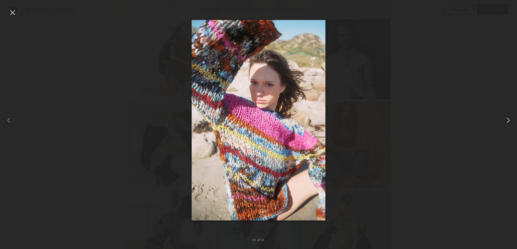
click at [508, 120] on common-icon at bounding box center [508, 120] width 9 height 9
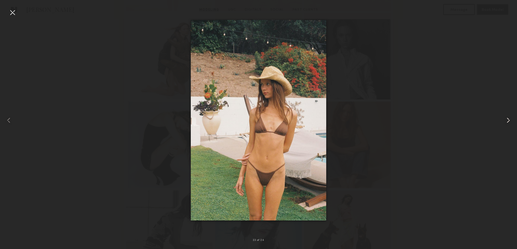
click at [508, 120] on common-icon at bounding box center [508, 120] width 9 height 9
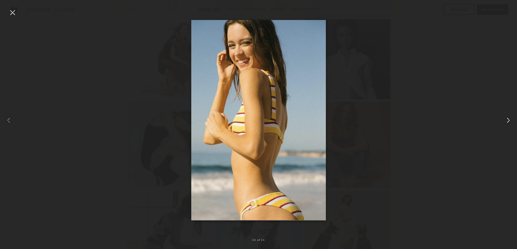
click at [508, 120] on common-icon at bounding box center [508, 120] width 9 height 9
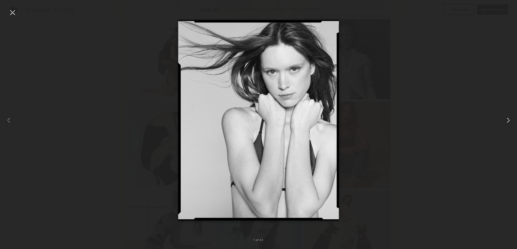
click at [507, 119] on common-icon at bounding box center [508, 120] width 9 height 9
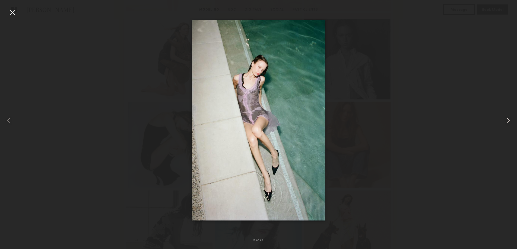
click at [507, 119] on common-icon at bounding box center [508, 120] width 9 height 9
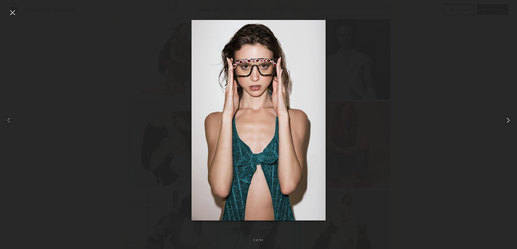
click at [507, 119] on common-icon at bounding box center [508, 120] width 9 height 9
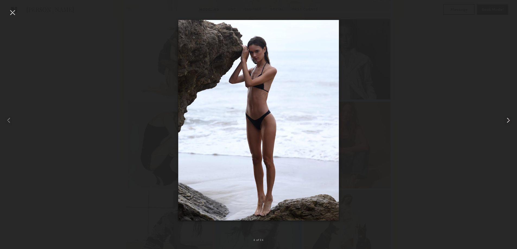
click at [507, 119] on common-icon at bounding box center [508, 120] width 9 height 9
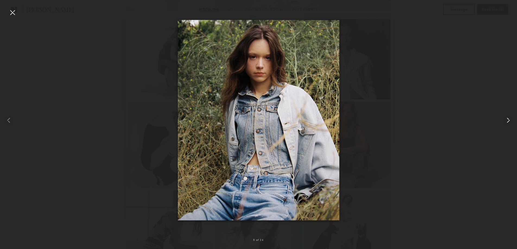
click at [507, 119] on common-icon at bounding box center [508, 120] width 9 height 9
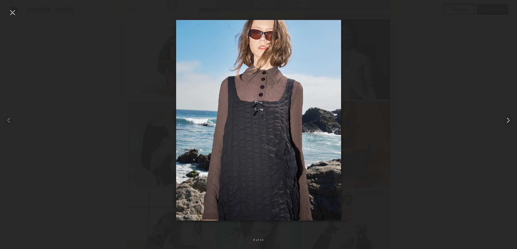
click at [507, 119] on common-icon at bounding box center [508, 120] width 9 height 9
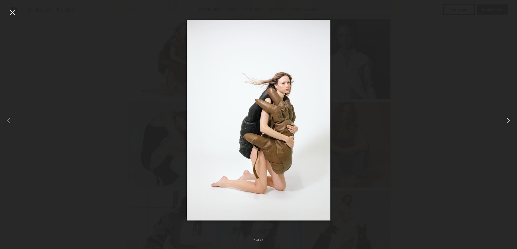
click at [507, 119] on common-icon at bounding box center [508, 120] width 9 height 9
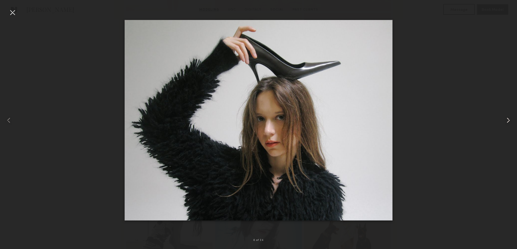
click at [507, 119] on common-icon at bounding box center [508, 120] width 9 height 9
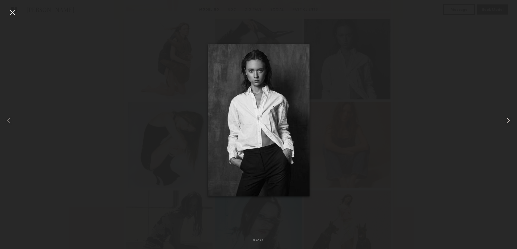
click at [507, 119] on common-icon at bounding box center [508, 120] width 9 height 9
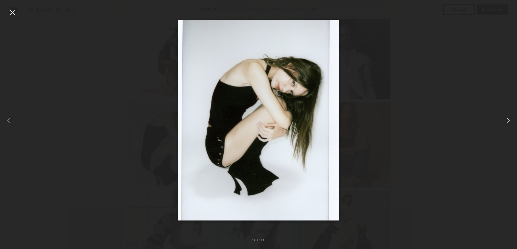
click at [507, 119] on common-icon at bounding box center [508, 120] width 9 height 9
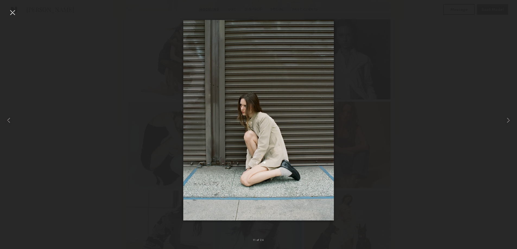
click at [483, 106] on div at bounding box center [258, 120] width 517 height 223
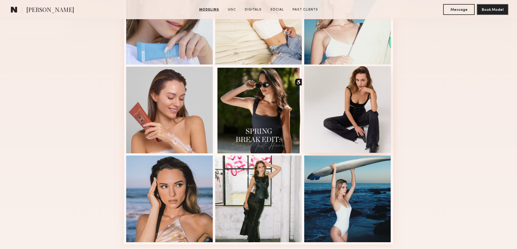
scroll to position [190, 0]
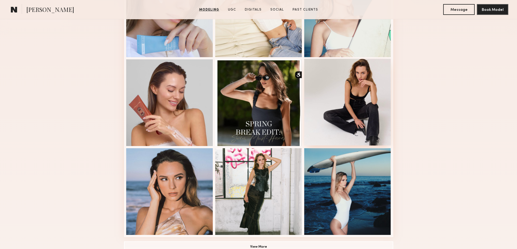
click at [335, 85] on div at bounding box center [347, 102] width 87 height 87
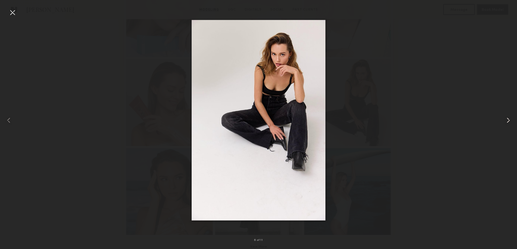
click at [509, 117] on common-icon at bounding box center [508, 120] width 9 height 9
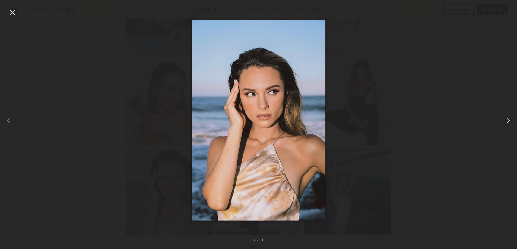
click at [509, 117] on common-icon at bounding box center [508, 120] width 9 height 9
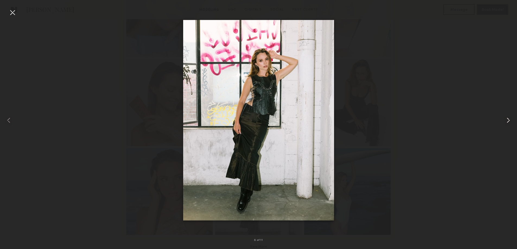
click at [509, 117] on common-icon at bounding box center [508, 120] width 9 height 9
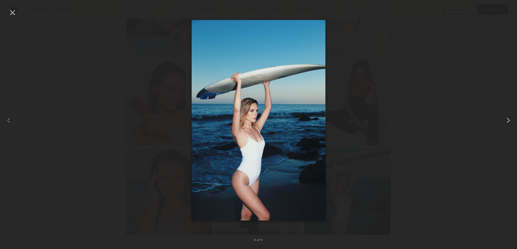
click at [509, 117] on common-icon at bounding box center [508, 120] width 9 height 9
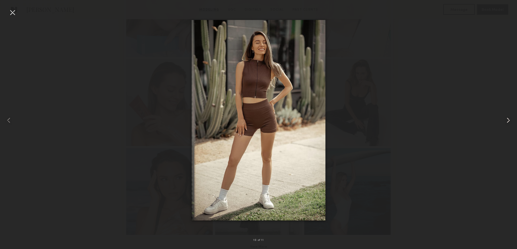
click at [509, 117] on common-icon at bounding box center [508, 120] width 9 height 9
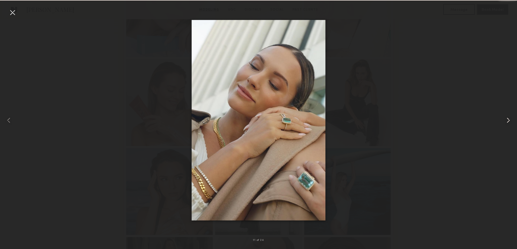
click at [509, 116] on common-icon at bounding box center [508, 120] width 9 height 9
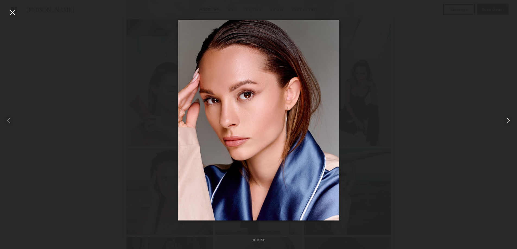
click at [509, 115] on div at bounding box center [506, 120] width 21 height 223
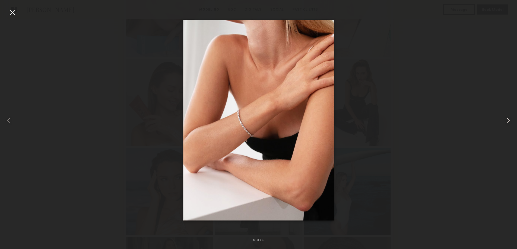
click at [509, 115] on div at bounding box center [506, 120] width 21 height 223
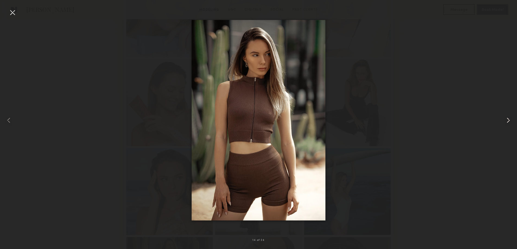
click at [509, 114] on div at bounding box center [506, 120] width 21 height 223
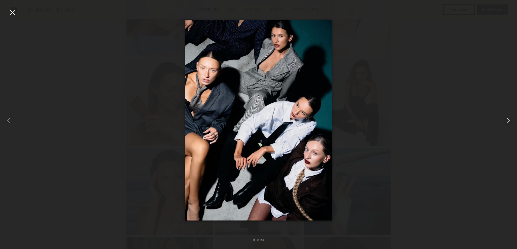
click at [509, 114] on div at bounding box center [506, 120] width 21 height 223
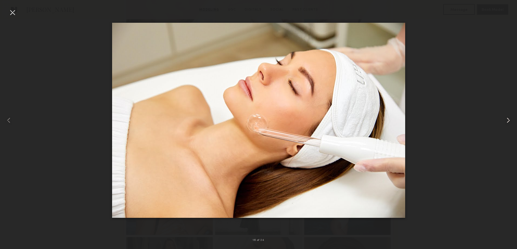
click at [509, 114] on div at bounding box center [506, 120] width 21 height 223
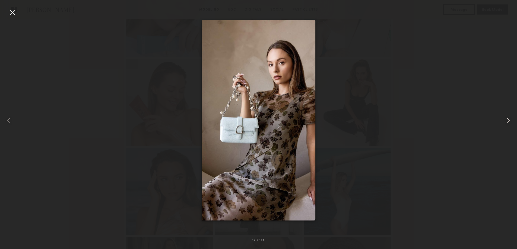
click at [509, 114] on div at bounding box center [506, 120] width 21 height 223
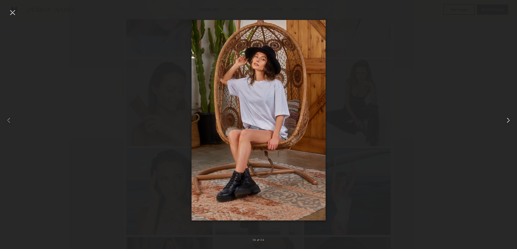
click at [509, 114] on div at bounding box center [506, 120] width 21 height 223
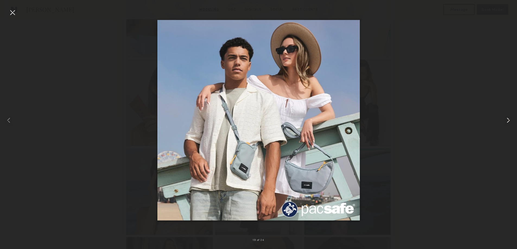
click at [509, 114] on div at bounding box center [506, 120] width 21 height 223
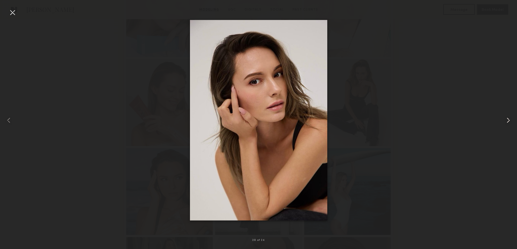
click at [509, 114] on div at bounding box center [506, 120] width 21 height 223
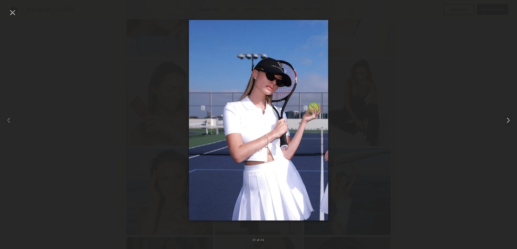
click at [509, 114] on div at bounding box center [506, 120] width 21 height 223
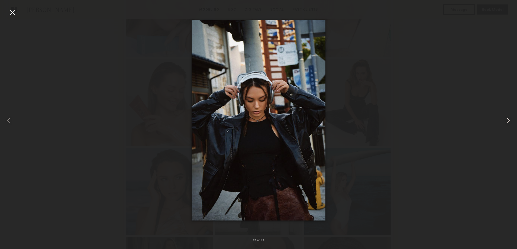
click at [509, 114] on div at bounding box center [506, 120] width 21 height 223
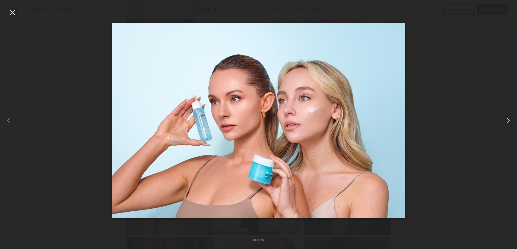
click at [509, 114] on div at bounding box center [506, 120] width 21 height 223
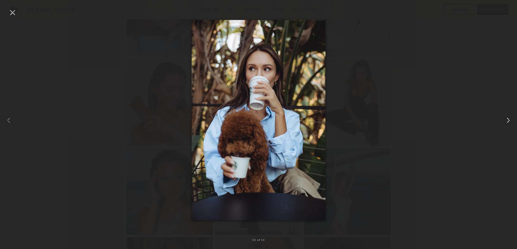
click at [509, 114] on div at bounding box center [506, 120] width 21 height 223
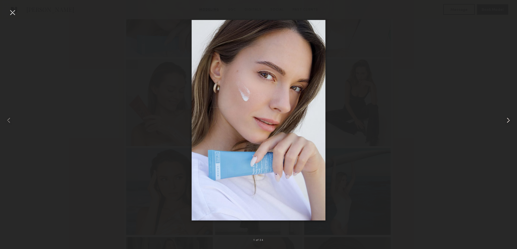
click at [509, 114] on div at bounding box center [506, 120] width 21 height 223
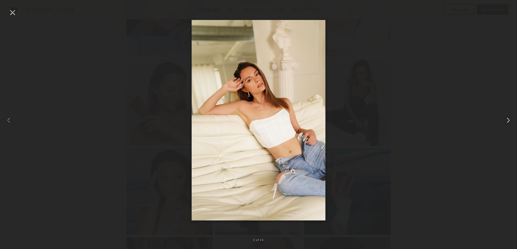
click at [509, 114] on div at bounding box center [506, 120] width 21 height 223
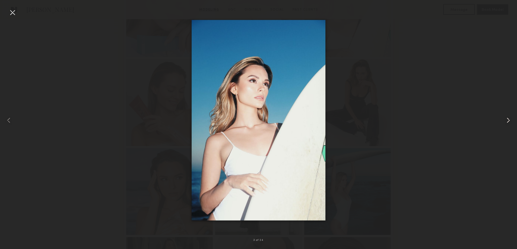
drag, startPoint x: 509, startPoint y: 114, endPoint x: 505, endPoint y: 116, distance: 4.4
click at [505, 116] on div at bounding box center [506, 120] width 21 height 223
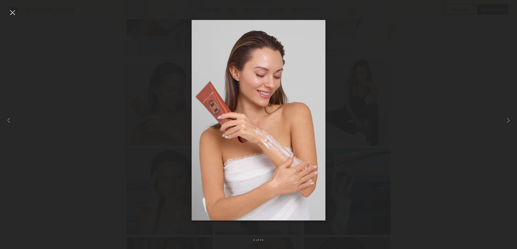
click at [463, 73] on div at bounding box center [258, 120] width 517 height 223
drag, startPoint x: 11, startPoint y: 14, endPoint x: 14, endPoint y: 16, distance: 3.5
click at [11, 14] on div at bounding box center [12, 12] width 9 height 9
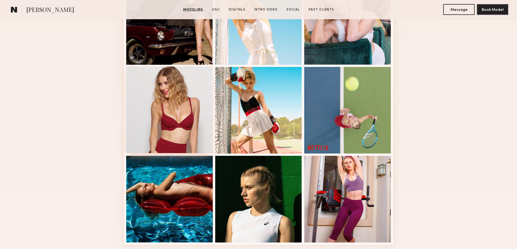
scroll to position [298, 0]
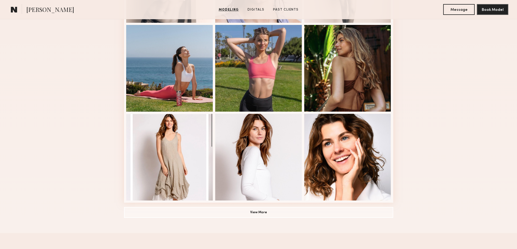
scroll to position [353, 0]
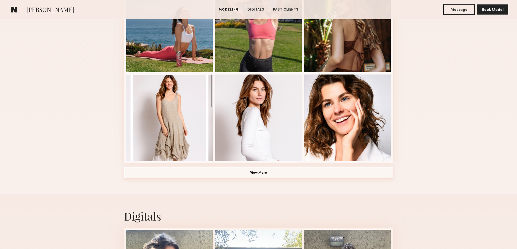
click at [282, 178] on button "View More" at bounding box center [258, 173] width 269 height 11
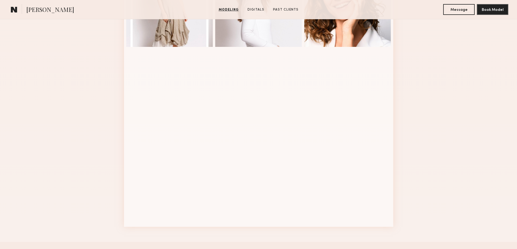
scroll to position [488, 0]
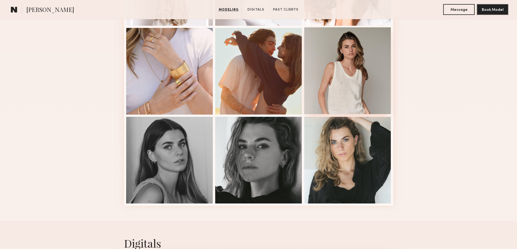
click at [365, 75] on div at bounding box center [347, 70] width 87 height 87
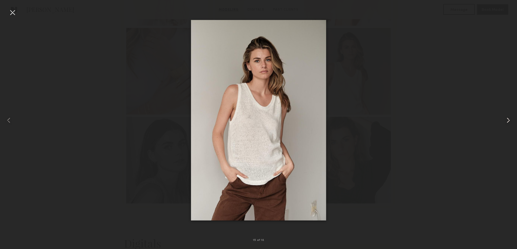
click at [507, 117] on common-icon at bounding box center [508, 120] width 9 height 9
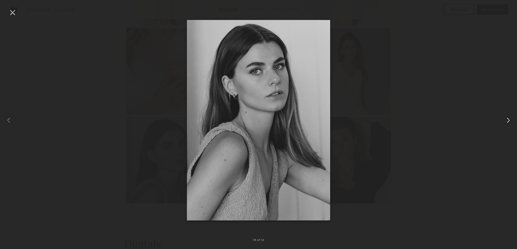
click at [507, 117] on common-icon at bounding box center [508, 120] width 9 height 9
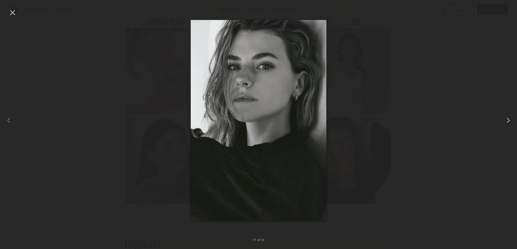
click at [506, 116] on common-icon at bounding box center [508, 120] width 9 height 9
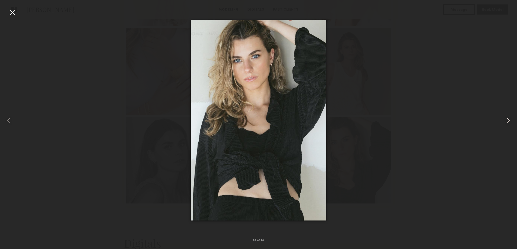
click at [506, 116] on common-icon at bounding box center [508, 120] width 9 height 9
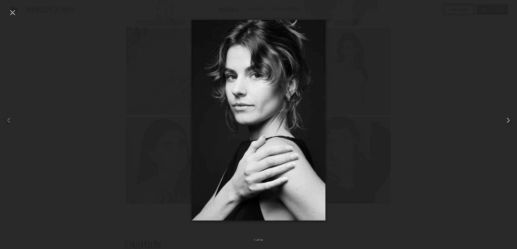
click at [506, 116] on common-icon at bounding box center [508, 120] width 9 height 9
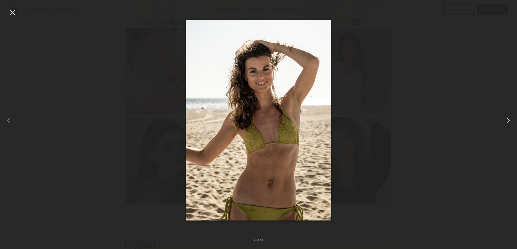
click at [506, 116] on common-icon at bounding box center [508, 120] width 9 height 9
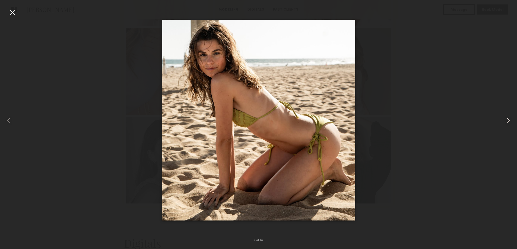
click at [506, 116] on common-icon at bounding box center [508, 120] width 9 height 9
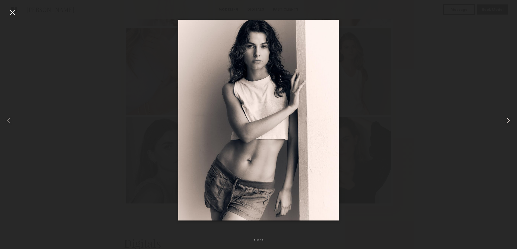
click at [506, 116] on common-icon at bounding box center [508, 120] width 9 height 9
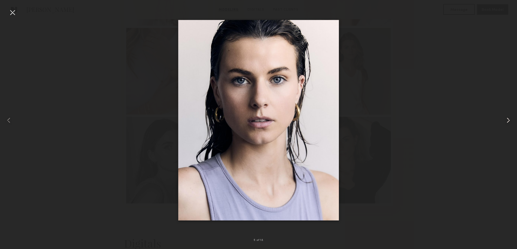
click at [506, 116] on common-icon at bounding box center [508, 120] width 9 height 9
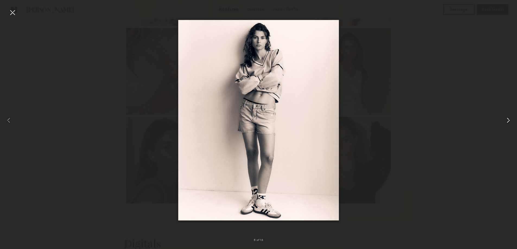
click at [504, 116] on div at bounding box center [506, 120] width 21 height 223
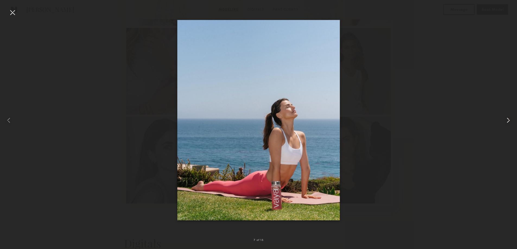
click at [503, 116] on div at bounding box center [506, 120] width 21 height 223
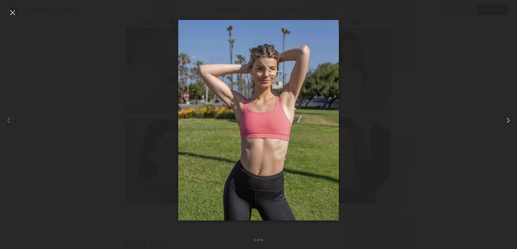
click at [503, 116] on div at bounding box center [506, 120] width 21 height 223
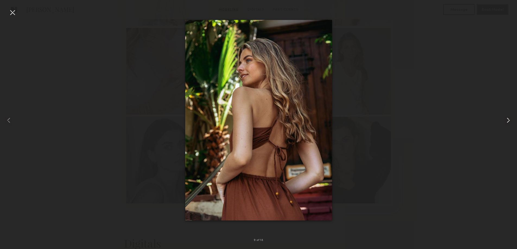
click at [503, 116] on div at bounding box center [506, 120] width 21 height 223
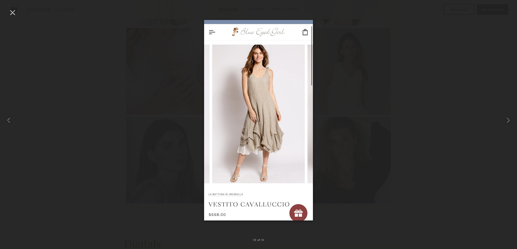
click at [10, 16] on div at bounding box center [12, 12] width 9 height 9
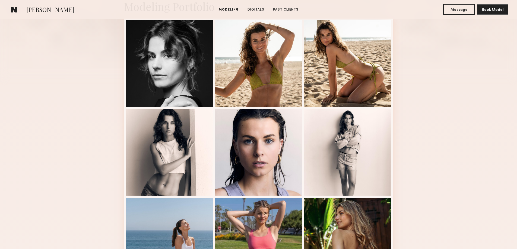
scroll to position [54, 0]
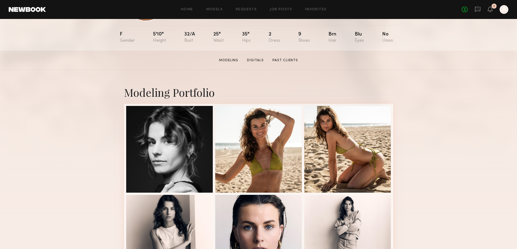
drag, startPoint x: 68, startPoint y: 91, endPoint x: 66, endPoint y: 87, distance: 4.1
drag, startPoint x: 39, startPoint y: 117, endPoint x: 45, endPoint y: 101, distance: 17.3
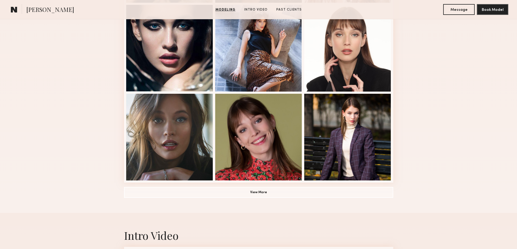
scroll to position [353, 0]
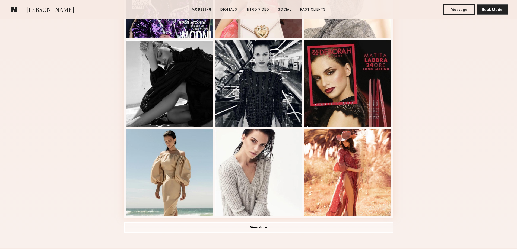
scroll to position [298, 0]
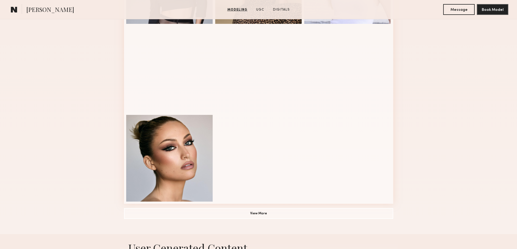
scroll to position [326, 0]
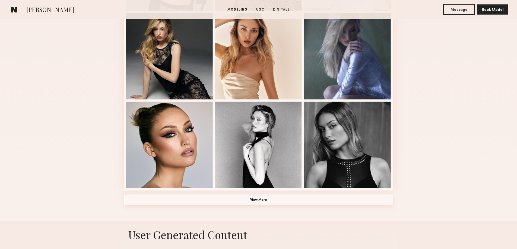
click at [225, 202] on button "View More" at bounding box center [258, 200] width 269 height 11
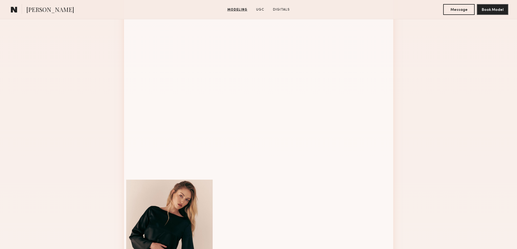
scroll to position [624, 0]
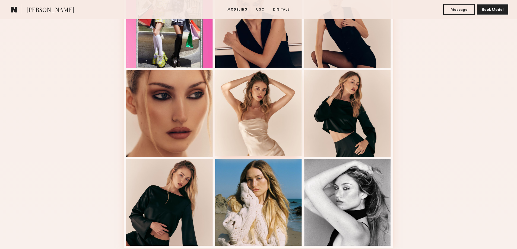
click at [253, 111] on div at bounding box center [258, 113] width 87 height 87
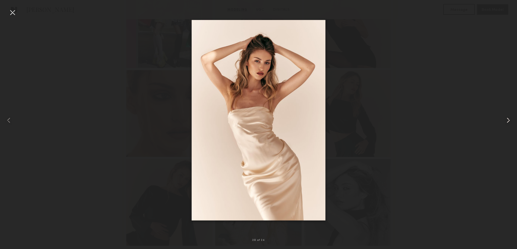
click at [502, 120] on div at bounding box center [506, 120] width 21 height 223
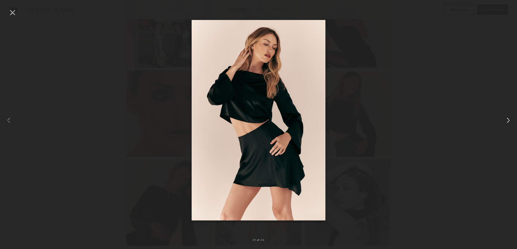
click at [502, 120] on div at bounding box center [506, 120] width 21 height 223
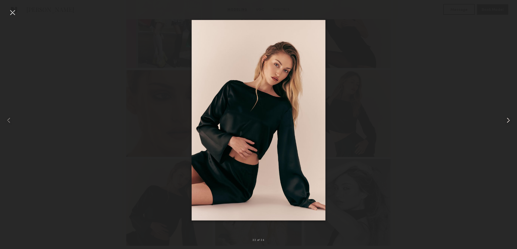
click at [502, 120] on div at bounding box center [506, 120] width 21 height 223
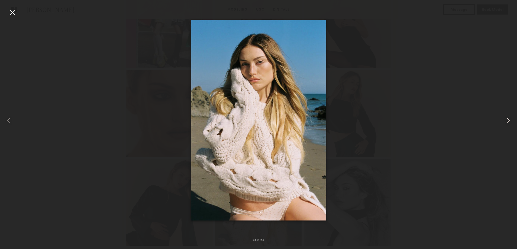
click at [502, 120] on div at bounding box center [506, 120] width 21 height 223
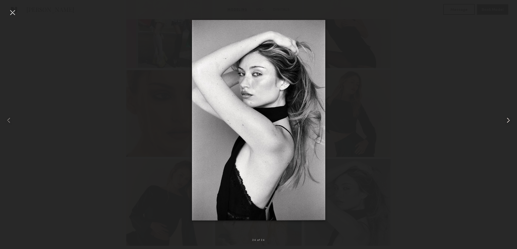
click at [502, 120] on div at bounding box center [506, 120] width 21 height 223
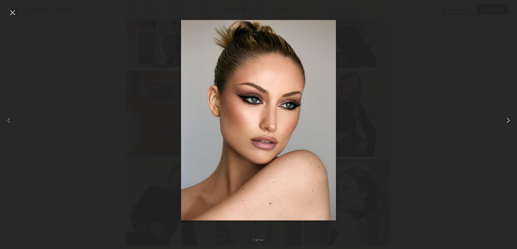
click at [502, 120] on div at bounding box center [506, 120] width 21 height 223
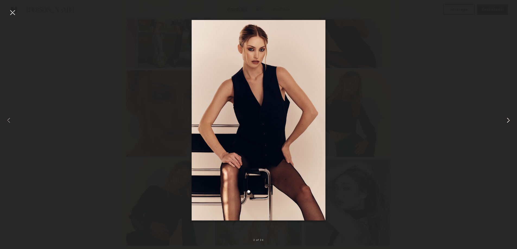
click at [502, 120] on div at bounding box center [506, 120] width 21 height 223
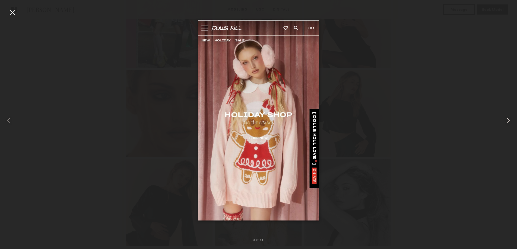
click at [502, 120] on div at bounding box center [506, 120] width 21 height 223
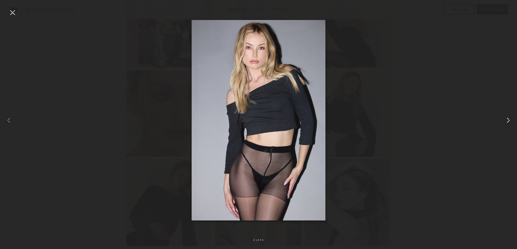
click at [502, 120] on div at bounding box center [506, 120] width 21 height 223
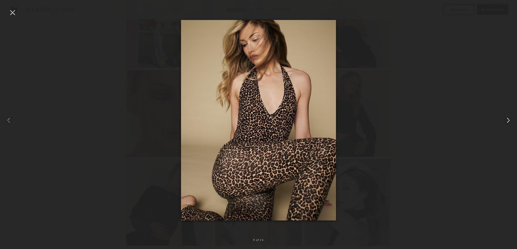
click at [502, 120] on div at bounding box center [506, 120] width 21 height 223
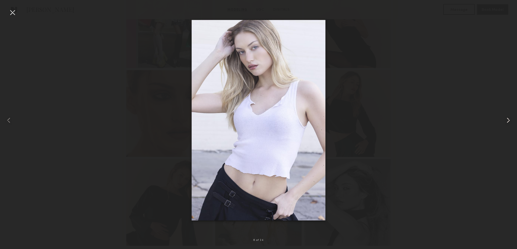
click at [501, 120] on div at bounding box center [506, 120] width 21 height 223
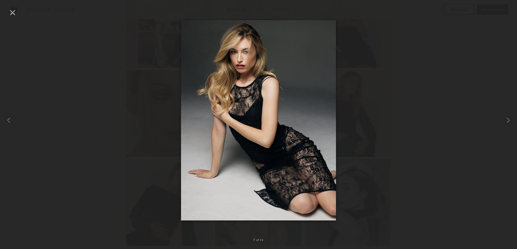
click at [472, 148] on div at bounding box center [258, 120] width 517 height 223
click at [16, 14] on div at bounding box center [12, 12] width 9 height 9
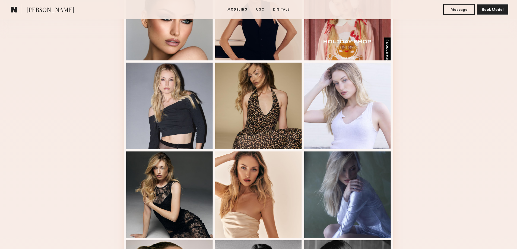
scroll to position [109, 0]
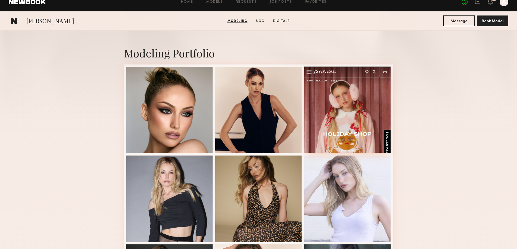
scroll to position [0, 0]
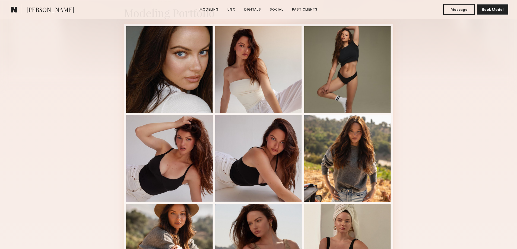
scroll to position [136, 0]
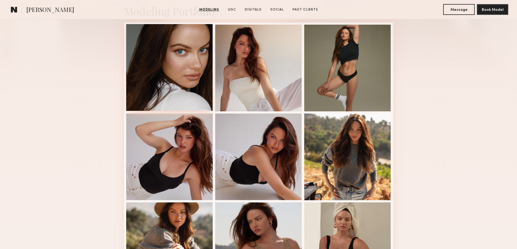
click at [191, 66] on div at bounding box center [169, 67] width 87 height 87
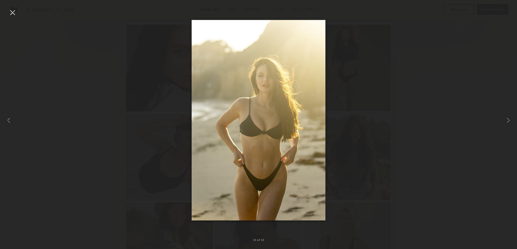
click at [477, 142] on div at bounding box center [258, 120] width 517 height 223
click at [10, 13] on div at bounding box center [12, 12] width 9 height 9
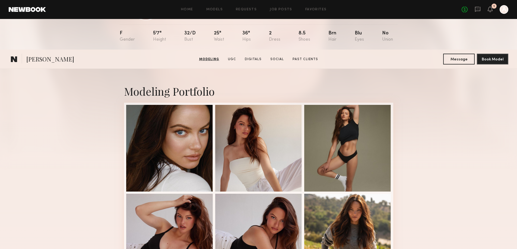
scroll to position [0, 0]
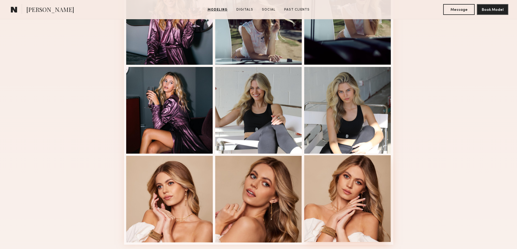
scroll to position [407, 0]
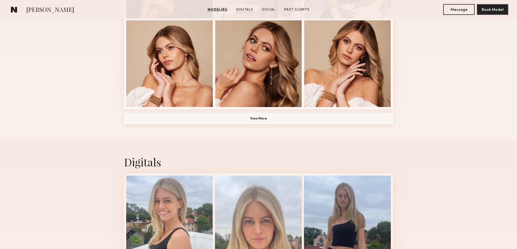
click at [293, 121] on button "View More" at bounding box center [258, 118] width 269 height 11
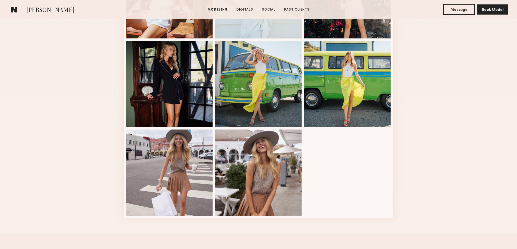
scroll to position [488, 0]
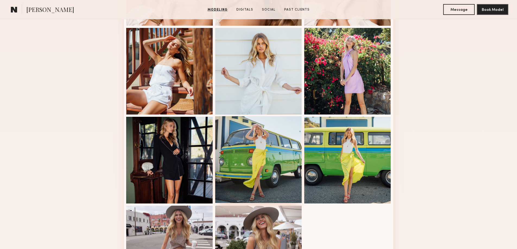
click at [268, 164] on div at bounding box center [258, 159] width 87 height 87
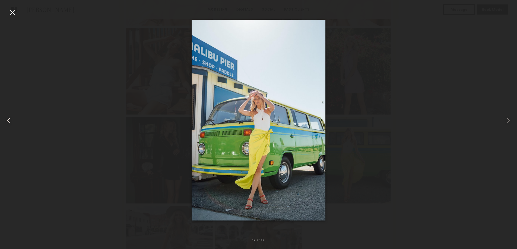
click at [5, 12] on div at bounding box center [10, 120] width 21 height 223
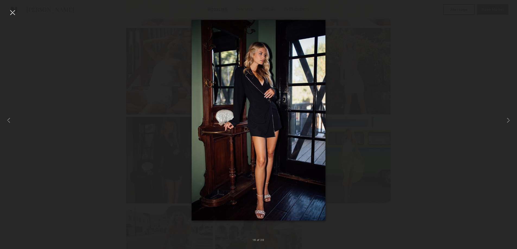
click at [129, 102] on div at bounding box center [258, 120] width 517 height 223
click at [26, 136] on div at bounding box center [258, 120] width 517 height 223
click at [10, 123] on common-icon at bounding box center [8, 120] width 9 height 9
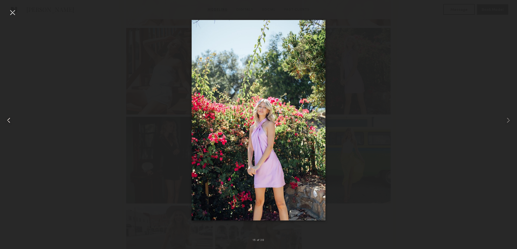
click at [10, 123] on common-icon at bounding box center [8, 120] width 9 height 9
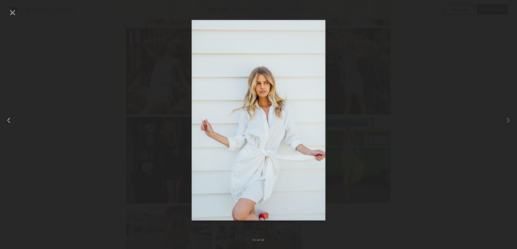
click at [10, 123] on common-icon at bounding box center [8, 120] width 9 height 9
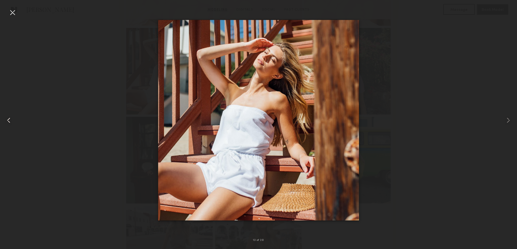
click at [9, 123] on common-icon at bounding box center [8, 120] width 9 height 9
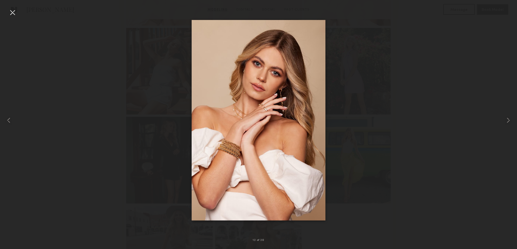
click at [16, 12] on div at bounding box center [12, 12] width 9 height 9
